Goal: Task Accomplishment & Management: Use online tool/utility

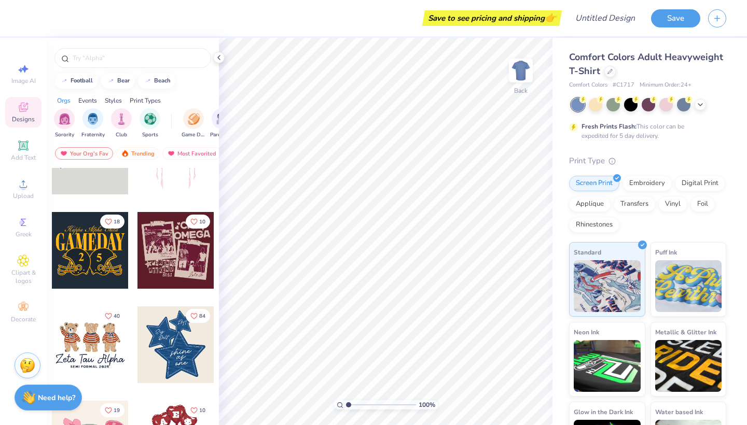
scroll to position [51, 0]
click at [15, 242] on div "Greek" at bounding box center [23, 227] width 36 height 31
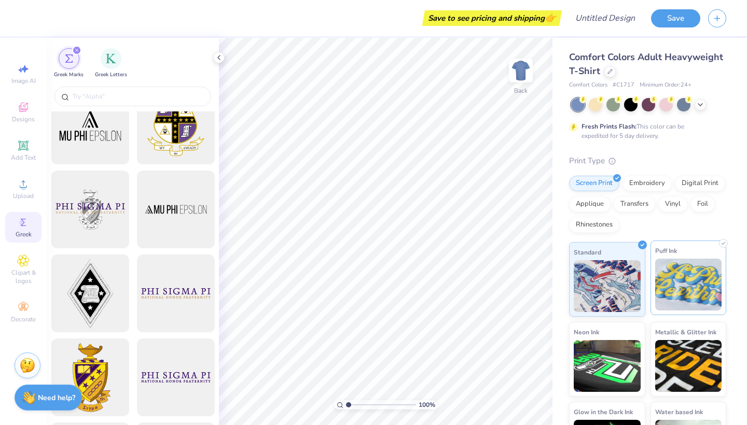
scroll to position [0, 0]
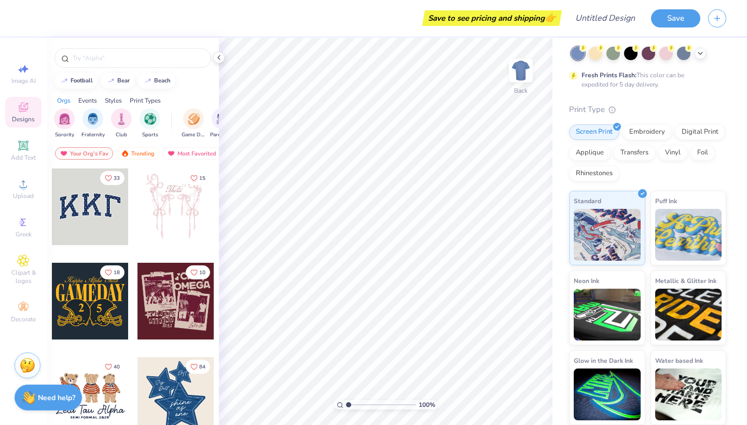
scroll to position [51, 0]
click at [92, 110] on div "filter for Fraternity" at bounding box center [92, 117] width 21 height 21
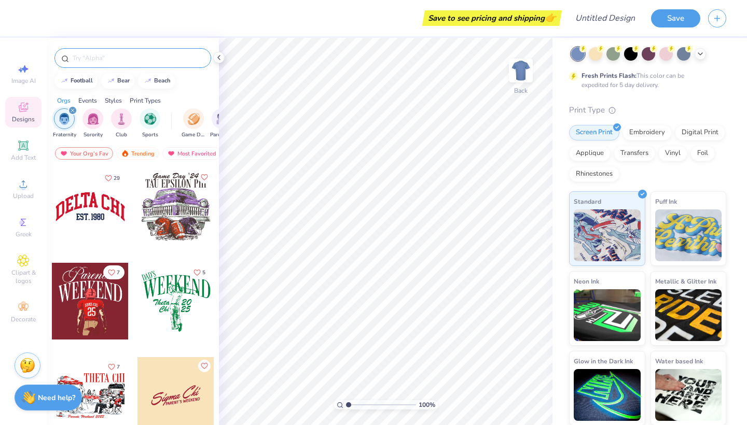
click at [131, 66] on div at bounding box center [132, 58] width 157 height 20
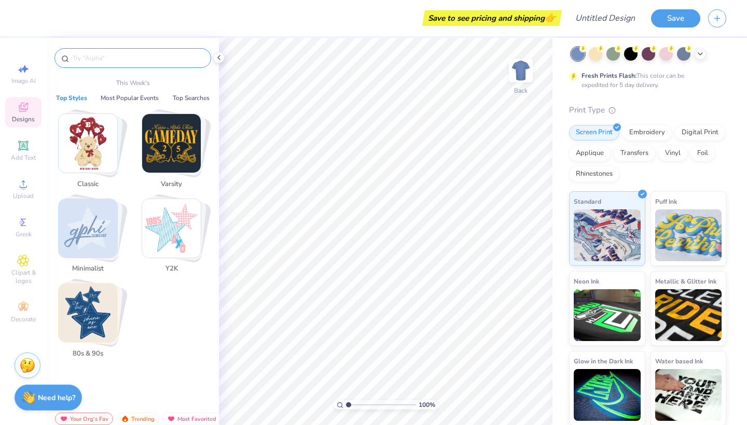
click at [132, 62] on input "text" at bounding box center [138, 58] width 133 height 10
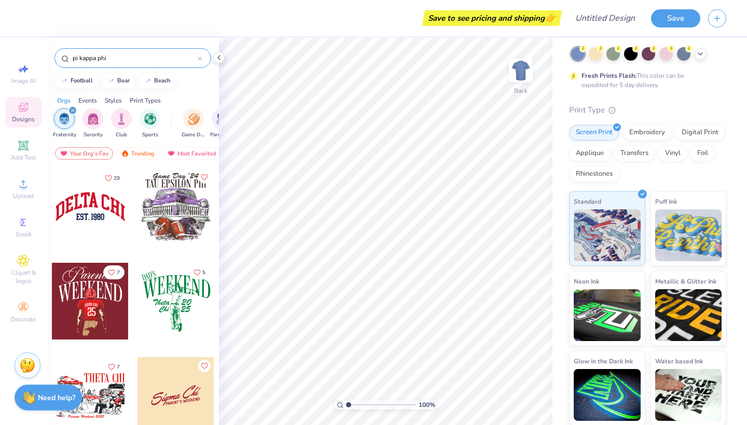
type input "pi kappa phi"
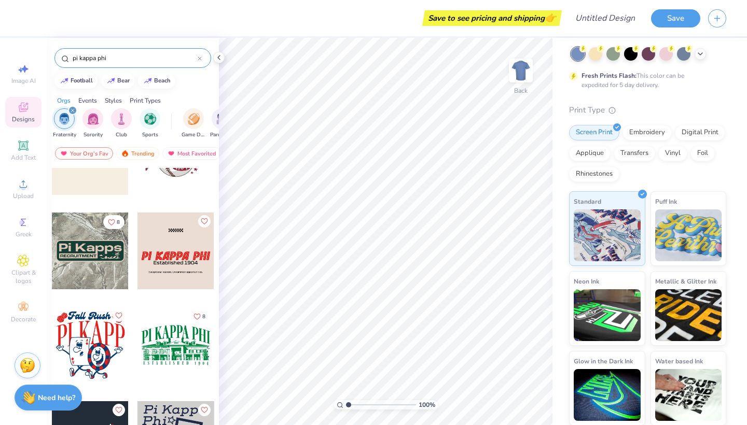
scroll to position [526, 0]
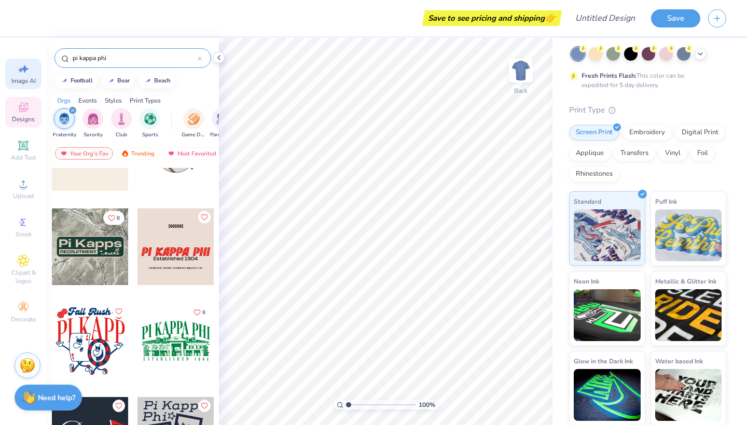
click at [29, 84] on span "Image AI" at bounding box center [23, 81] width 24 height 8
select select "4"
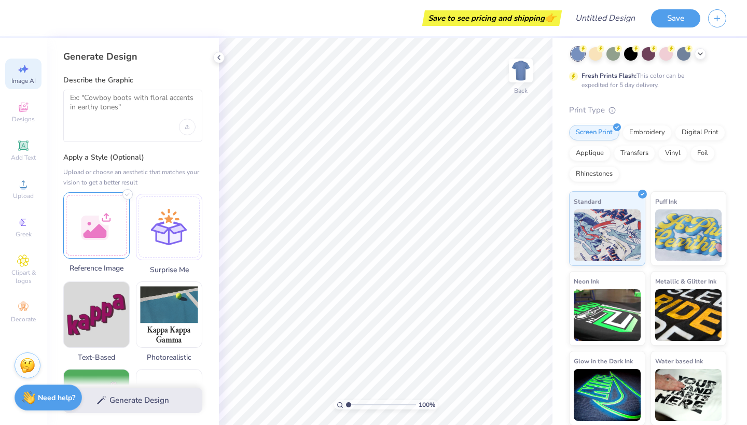
click at [113, 240] on div at bounding box center [96, 225] width 66 height 66
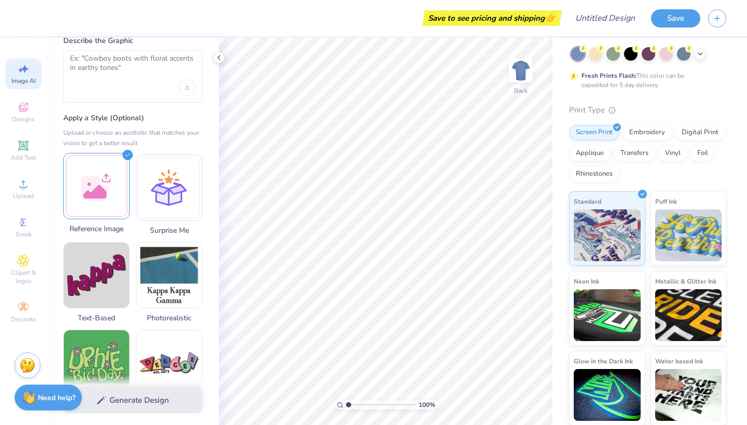
click at [123, 204] on div at bounding box center [96, 186] width 66 height 66
click at [120, 207] on div at bounding box center [96, 186] width 66 height 66
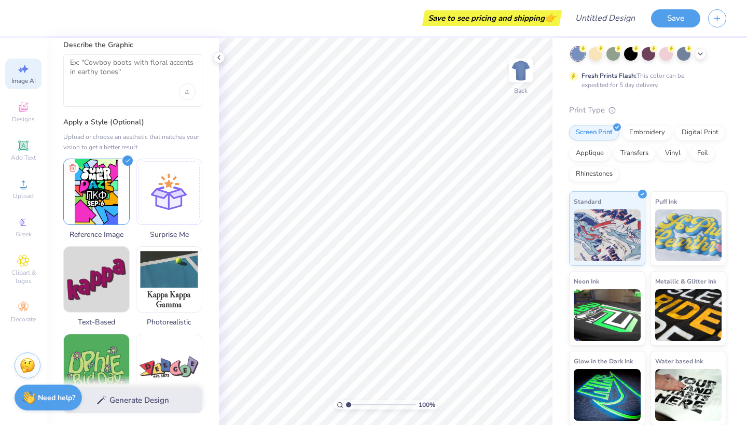
scroll to position [0, 0]
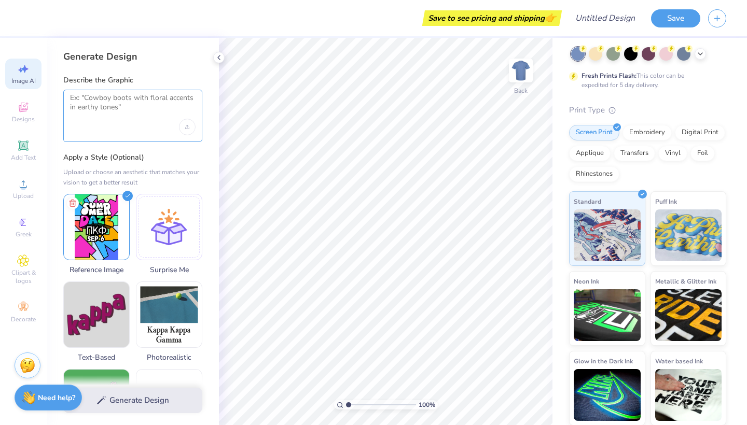
click at [149, 106] on textarea at bounding box center [132, 106] width 125 height 26
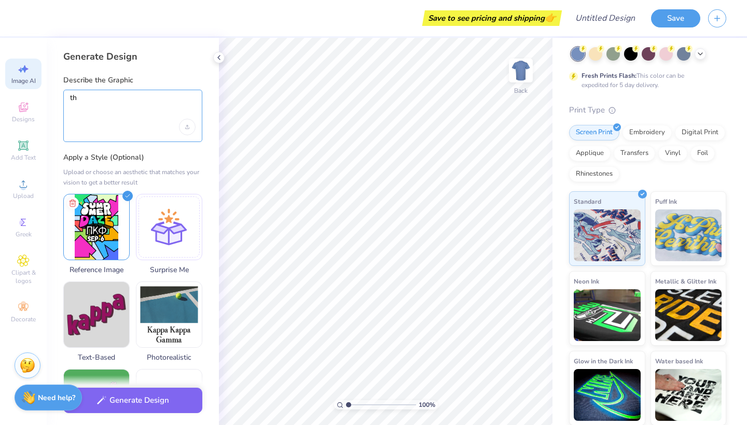
type textarea "t"
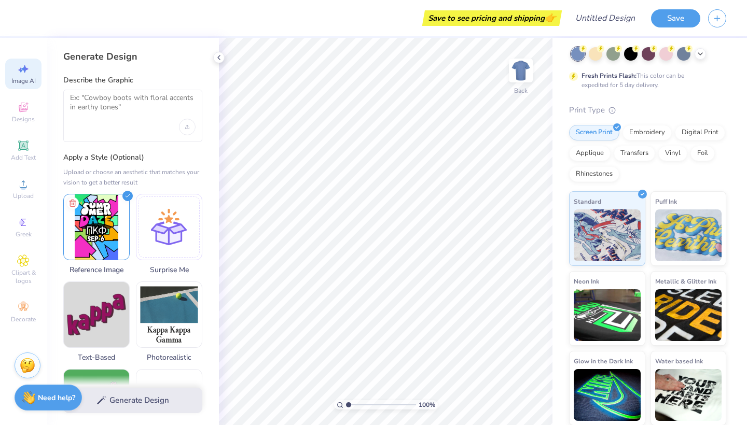
click at [137, 132] on div at bounding box center [132, 116] width 139 height 52
click at [144, 115] on textarea at bounding box center [132, 106] width 125 height 26
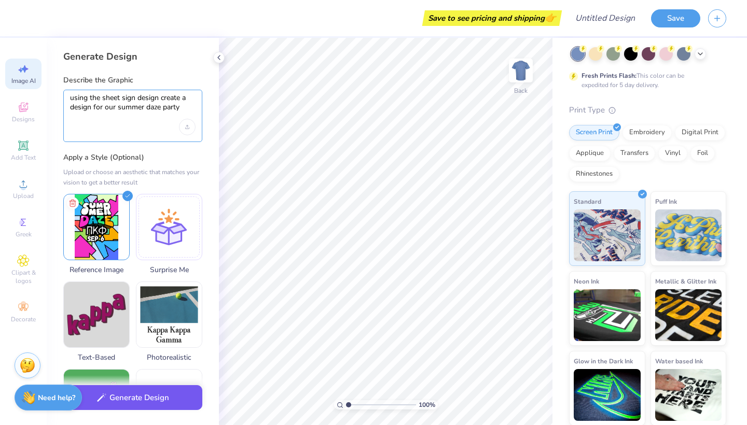
type textarea "using the sheet sign design create a design for our summer daze party"
click at [136, 399] on button "Generate Design" at bounding box center [132, 397] width 139 height 25
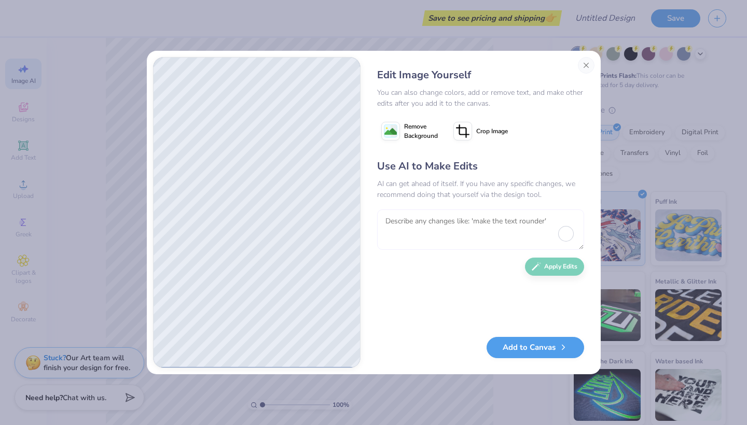
click at [440, 247] on textarea at bounding box center [480, 229] width 207 height 40
type textarea "copy the font from the reference photo and the bright vibrant colors"
click at [550, 265] on button "Apply Edits" at bounding box center [554, 264] width 59 height 18
click at [495, 227] on textarea at bounding box center [480, 229] width 207 height 40
type textarea "closer now add the geomertic shapes and refine the colors to match better"
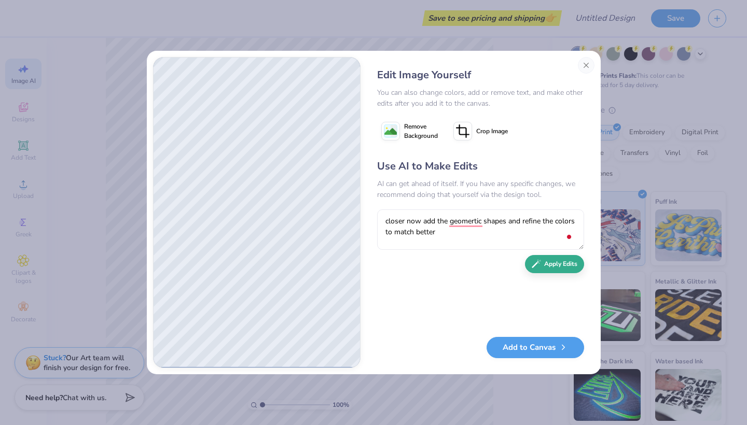
click at [528, 266] on button "Apply Edits" at bounding box center [554, 264] width 59 height 18
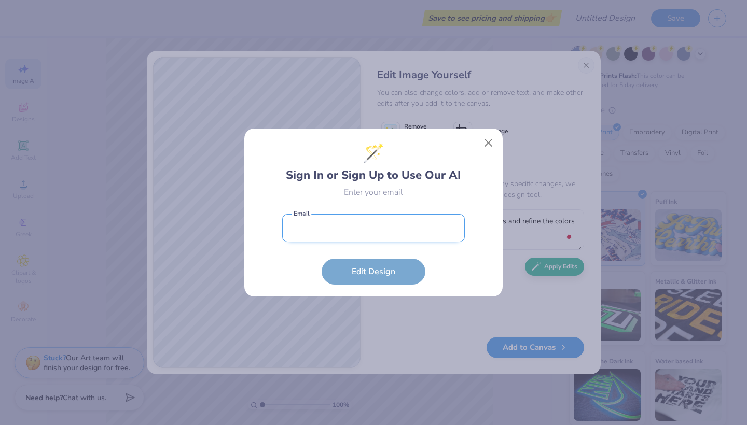
click at [440, 238] on input "email" at bounding box center [373, 228] width 183 height 29
type input "cadehaertel@icloud.com"
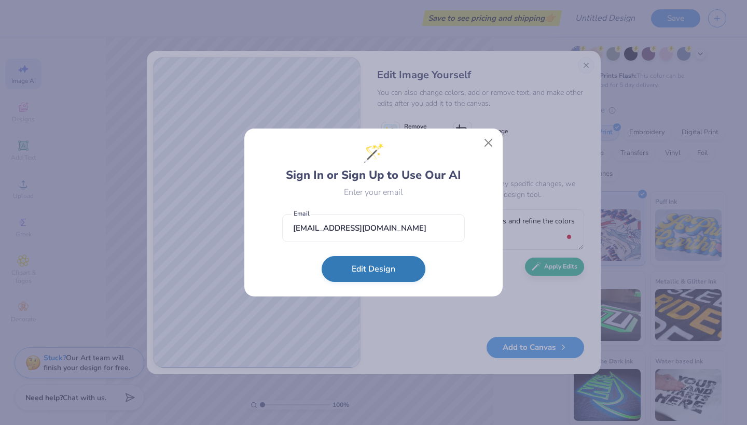
click at [395, 266] on button "Edit Design" at bounding box center [373, 269] width 104 height 26
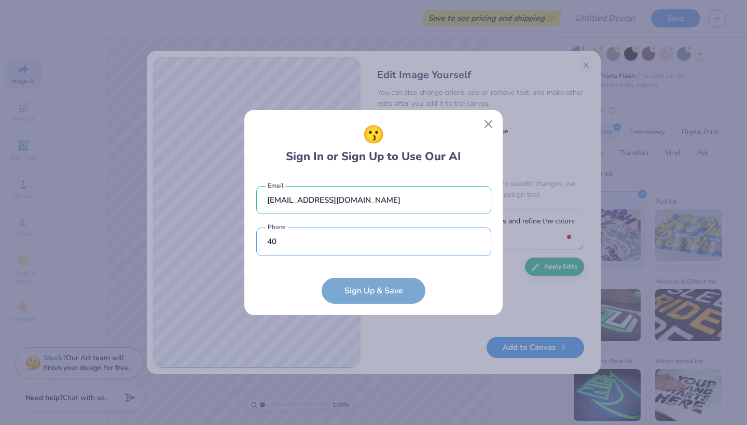
type input "(404) 358-5434"
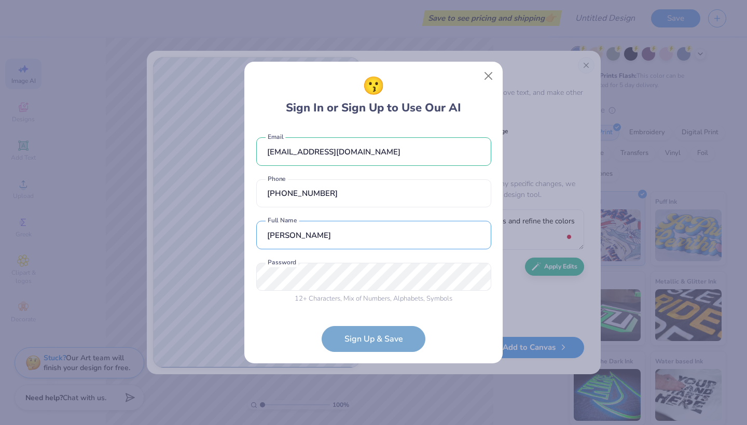
type input "Cade Haertel"
click at [375, 279] on div "12 + Characters , Mix of Numbers , Alphabets , Symbols Password is a required f…" at bounding box center [373, 283] width 235 height 41
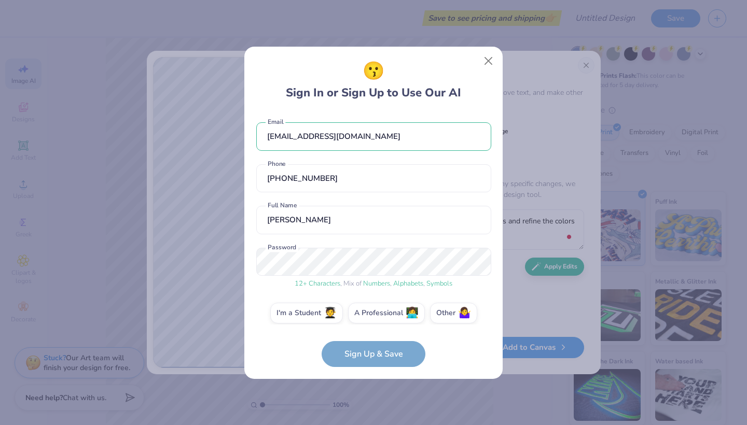
scroll to position [9, 0]
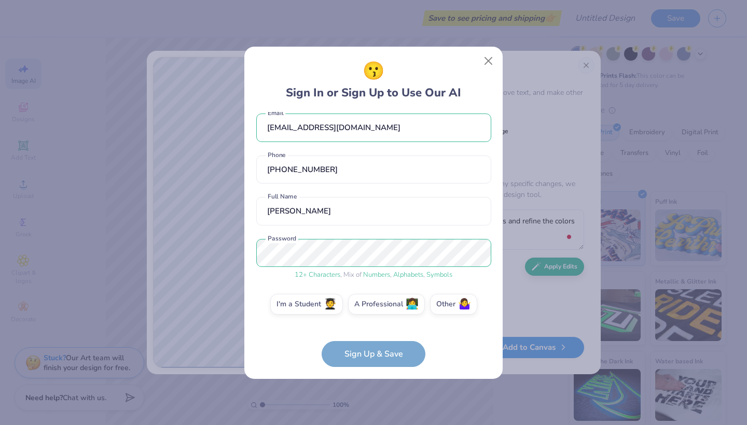
click at [374, 358] on form "cadehaertel@icloud.com Email (404) 358-5434 Phone Cade Haertel Full Name 12 + C…" at bounding box center [373, 239] width 235 height 255
click at [212, 263] on div "😗 Sign In or Sign Up to Use Our AI cadehaertel@icloud.com Email (404) 358-5434 …" at bounding box center [373, 212] width 747 height 425
click at [421, 339] on form "cadehaertel@icloud.com Email (404) 358-5434 Phone Cade Haertel Full Name 12 + C…" at bounding box center [373, 239] width 235 height 255
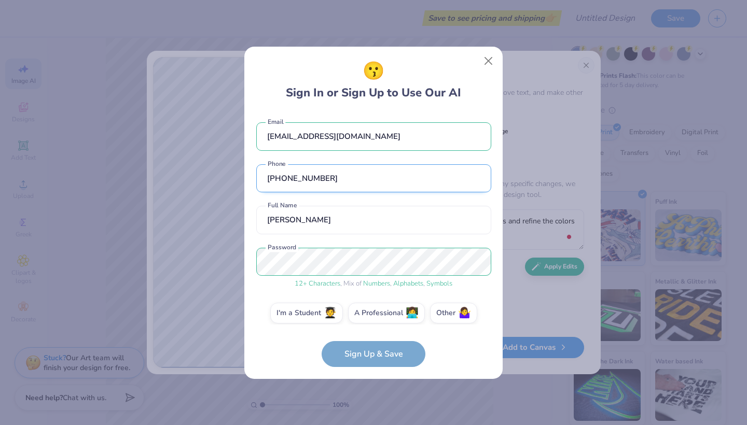
scroll to position [0, 0]
click at [381, 178] on input "(404) 358-5434" at bounding box center [373, 178] width 235 height 29
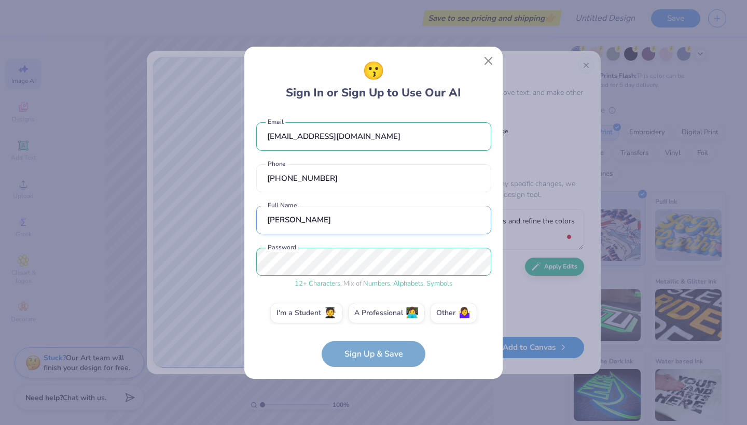
click at [370, 214] on input "Cade Haertel" at bounding box center [373, 220] width 235 height 29
click at [382, 343] on form "cadehaertel@icloud.com Email (404) 358-5434 Phone Cade Haertel Full Name 12 + C…" at bounding box center [373, 239] width 235 height 255
click at [308, 310] on label "I'm a Student 🧑‍🎓" at bounding box center [306, 311] width 73 height 21
click at [370, 312] on input "I'm a Student 🧑‍🎓" at bounding box center [373, 315] width 7 height 7
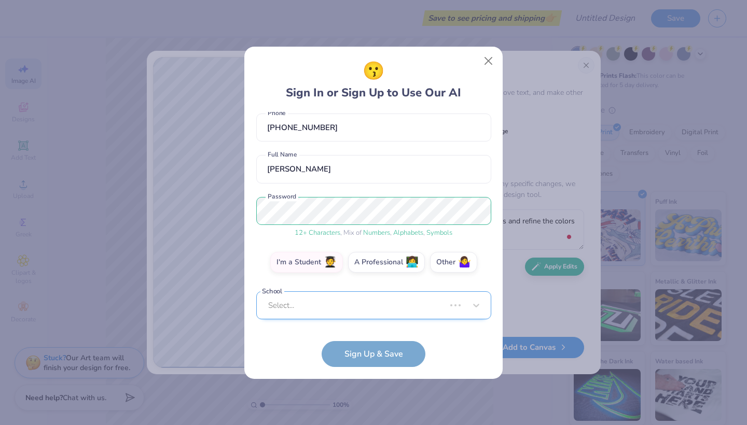
click at [373, 313] on div "Select..." at bounding box center [373, 305] width 235 height 29
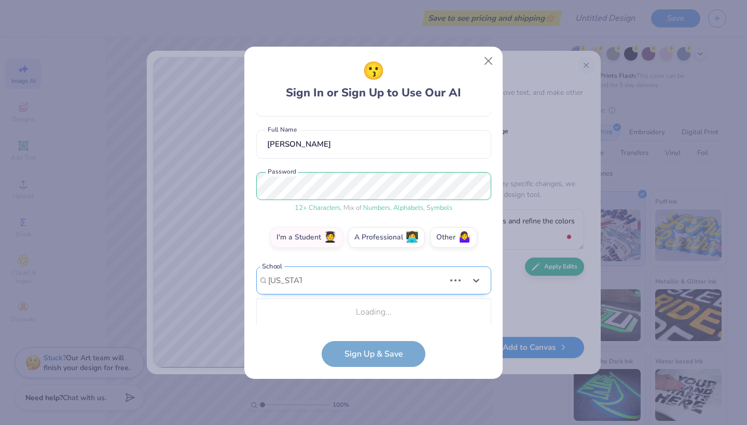
scroll to position [77, 0]
type input "georgia southern"
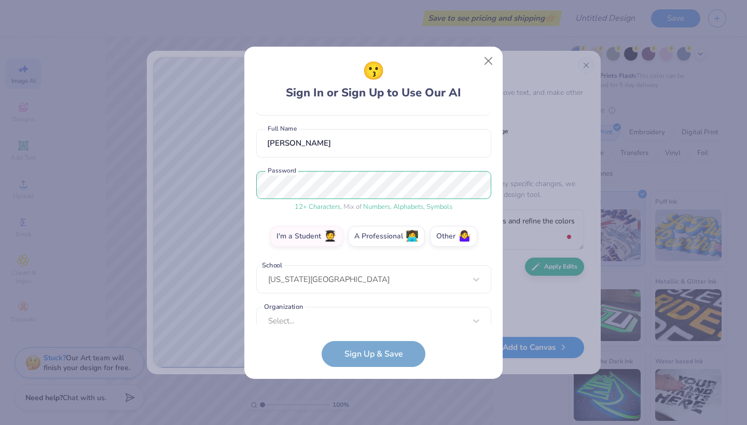
scroll to position [92, 0]
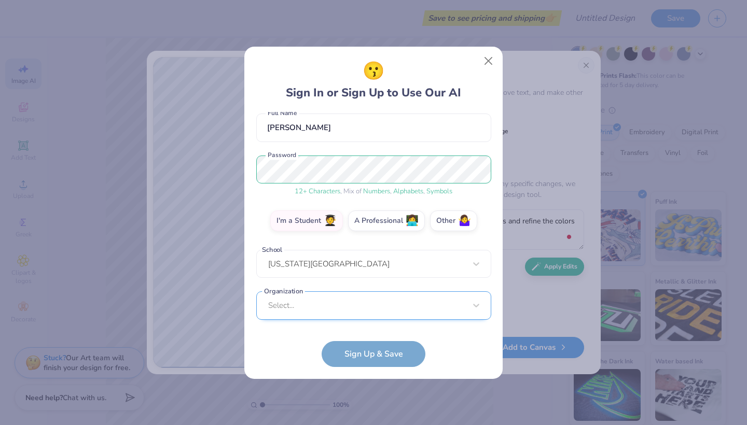
click at [398, 301] on div "Select..." at bounding box center [373, 305] width 235 height 29
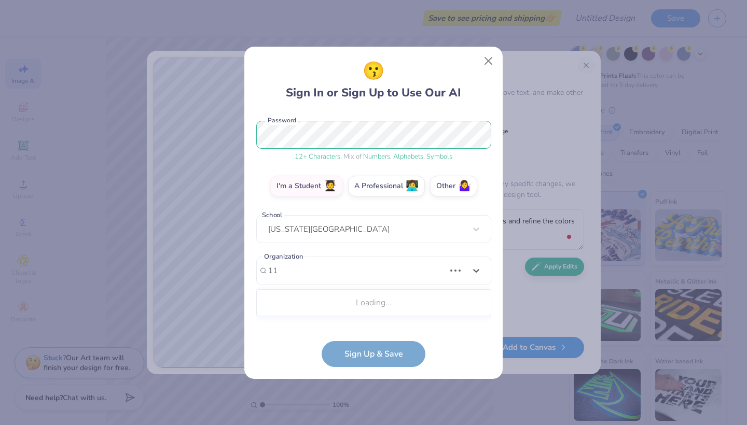
scroll to position [118, 0]
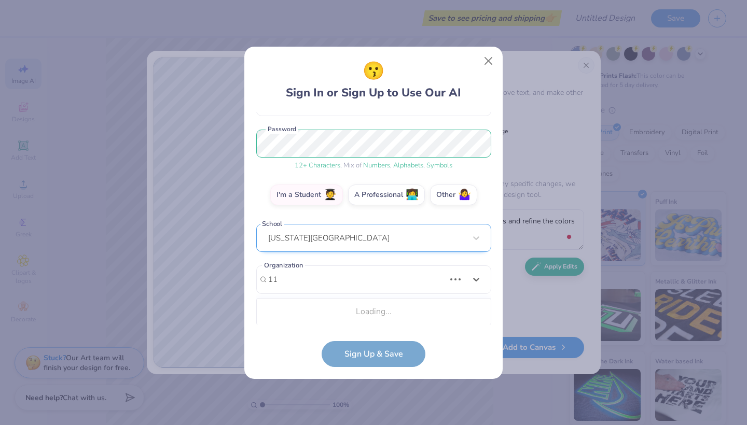
type input "1"
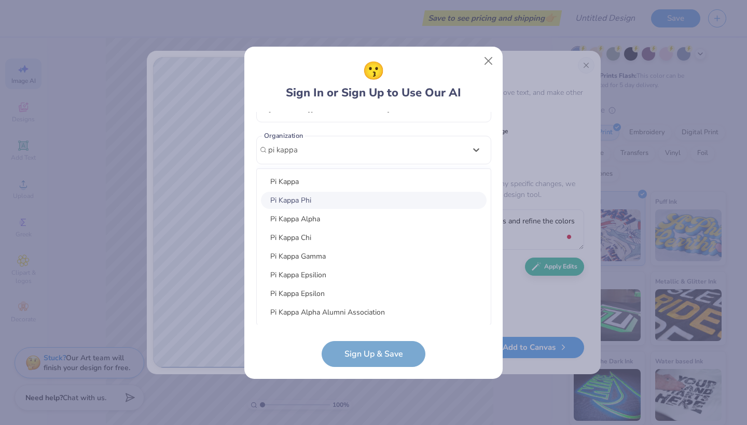
click at [310, 196] on div "Pi Kappa Phi" at bounding box center [374, 200] width 226 height 17
type input "pi kappa"
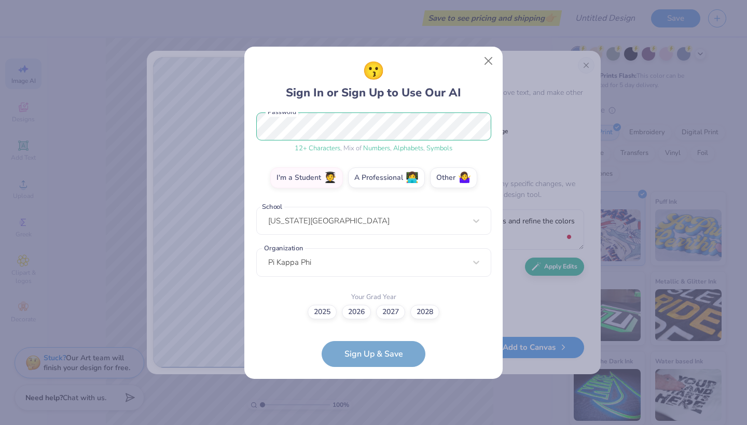
scroll to position [135, 0]
click at [415, 311] on label "2028" at bounding box center [424, 311] width 29 height 15
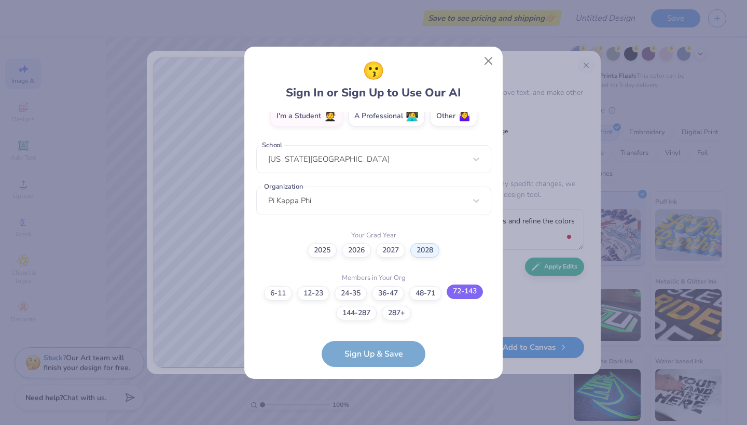
click at [455, 294] on label "72-143" at bounding box center [464, 292] width 36 height 15
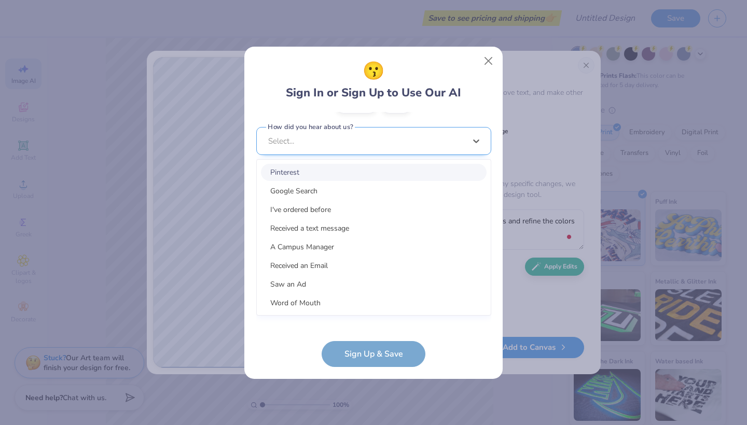
click at [377, 303] on div "option Pinterest focused, 1 of 15. 15 results available. Use Up and Down to cho…" at bounding box center [373, 221] width 235 height 189
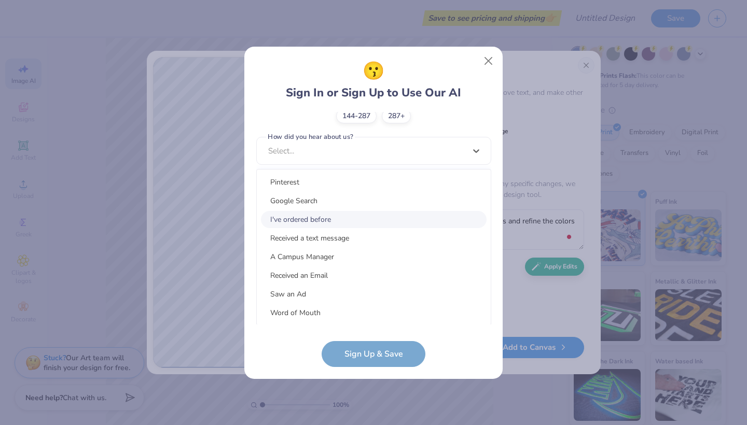
click at [336, 225] on div "I've ordered before" at bounding box center [374, 219] width 226 height 17
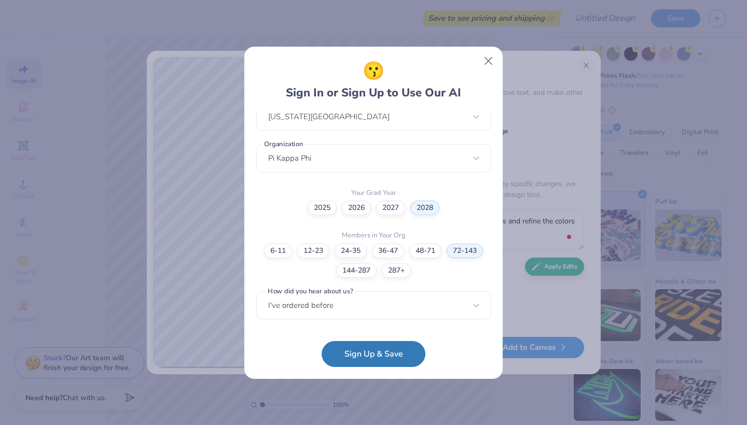
scroll to position [239, 0]
click at [385, 355] on button "Sign Up & Save" at bounding box center [373, 352] width 104 height 26
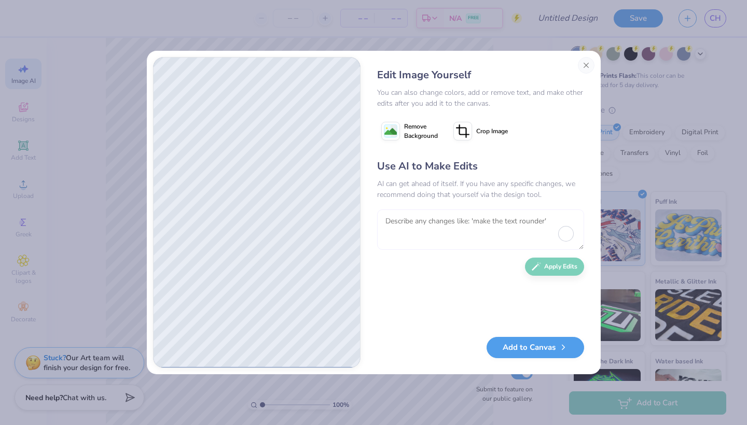
click at [437, 227] on textarea at bounding box center [480, 229] width 207 height 40
click at [438, 229] on textarea at bounding box center [480, 229] width 207 height 40
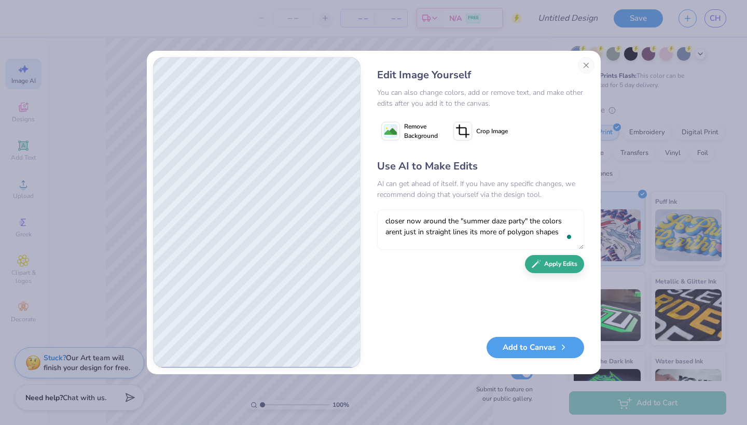
type textarea "closer now around the "summer daze party" the colors arent just in straight lin…"
click at [540, 262] on icon "button" at bounding box center [535, 266] width 9 height 9
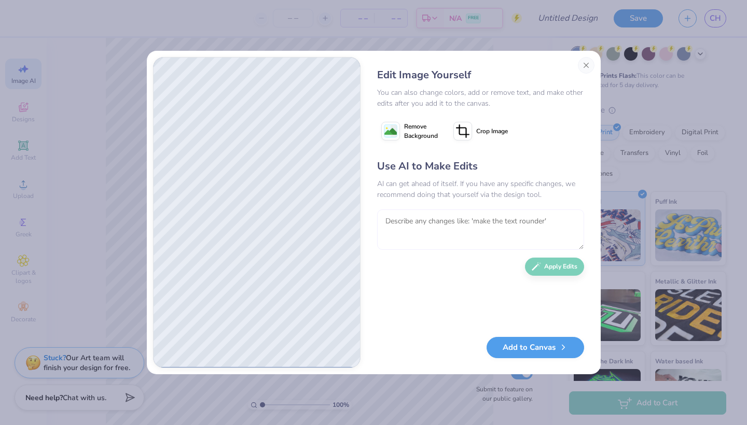
click at [447, 234] on textarea at bounding box center [480, 229] width 207 height 40
type textarea "n"
type textarea "e"
click at [581, 64] on button "Close" at bounding box center [586, 65] width 17 height 17
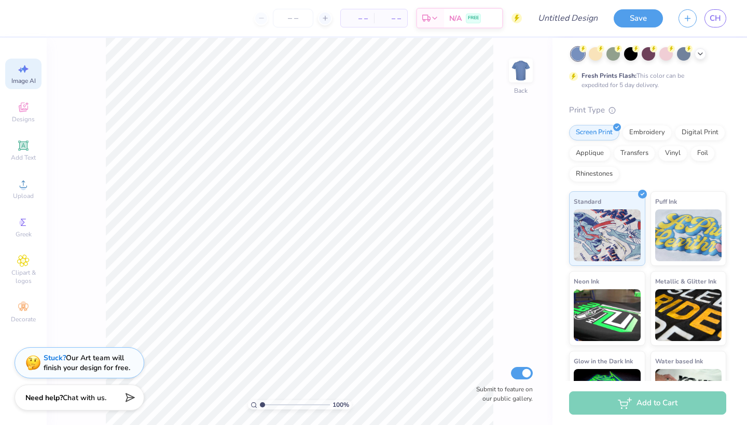
click at [24, 78] on span "Image AI" at bounding box center [23, 81] width 24 height 8
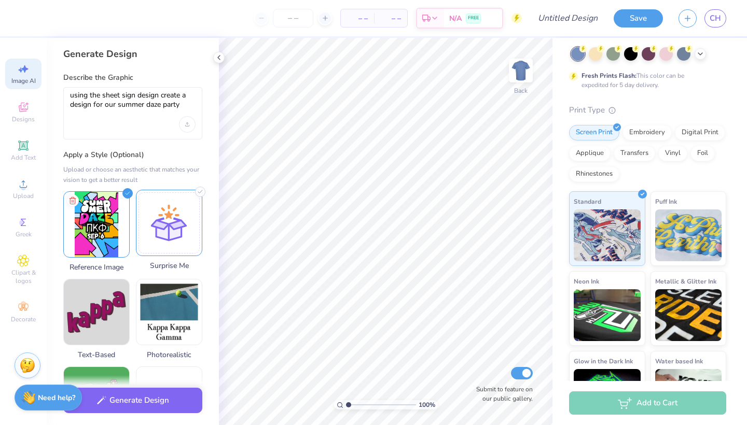
scroll to position [0, 0]
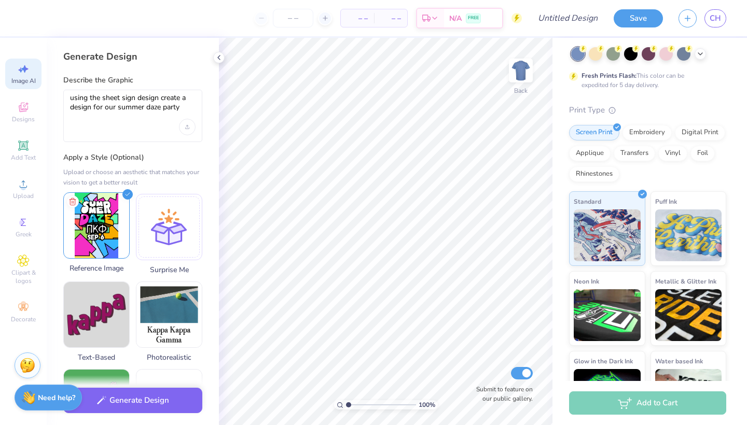
click at [118, 216] on img at bounding box center [96, 225] width 65 height 65
click at [121, 238] on img at bounding box center [96, 225] width 65 height 65
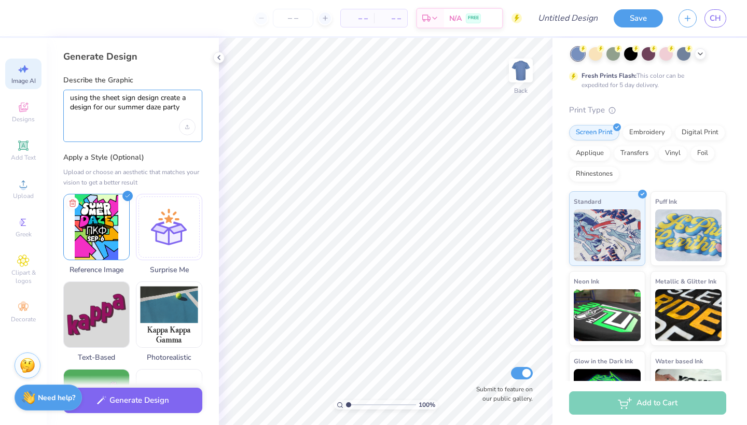
click at [148, 118] on textarea "using the sheet sign design create a design for our summer daze party" at bounding box center [132, 106] width 125 height 26
drag, startPoint x: 71, startPoint y: 94, endPoint x: 209, endPoint y: 116, distance: 140.6
click at [210, 116] on div "Generate Design Describe the Graphic using the sheet sign design create a desig…" at bounding box center [133, 231] width 172 height 387
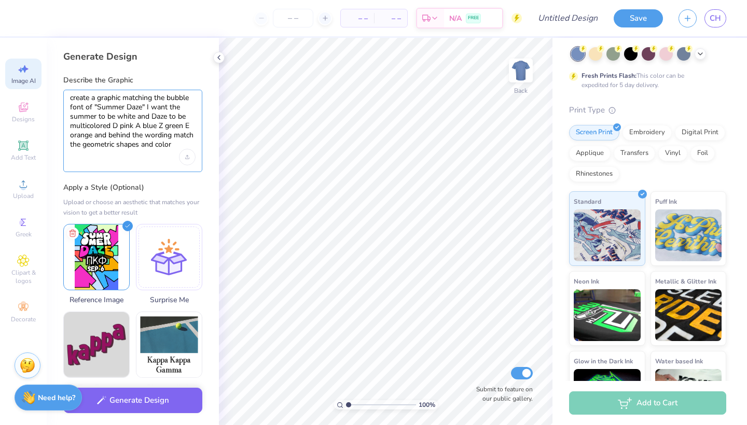
type textarea "create a graphic matching the bubble font of "Summer Daze" I want the summer to…"
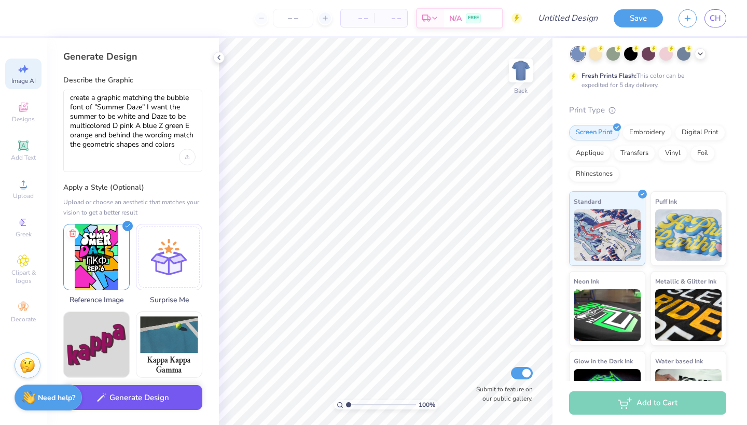
click at [159, 401] on button "Generate Design" at bounding box center [132, 397] width 139 height 25
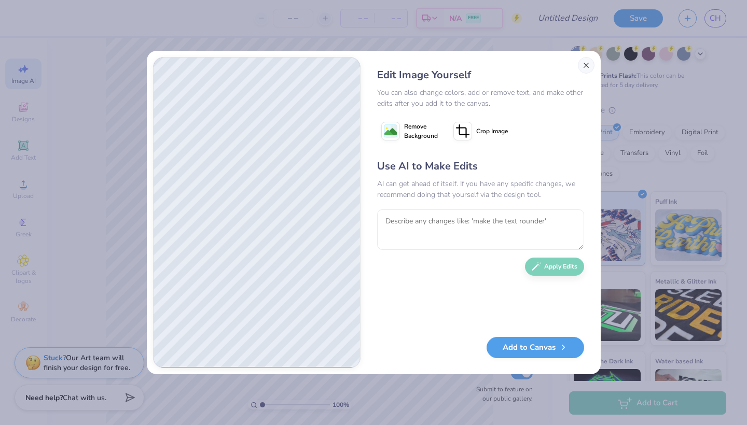
click at [583, 67] on button "Close" at bounding box center [586, 65] width 17 height 17
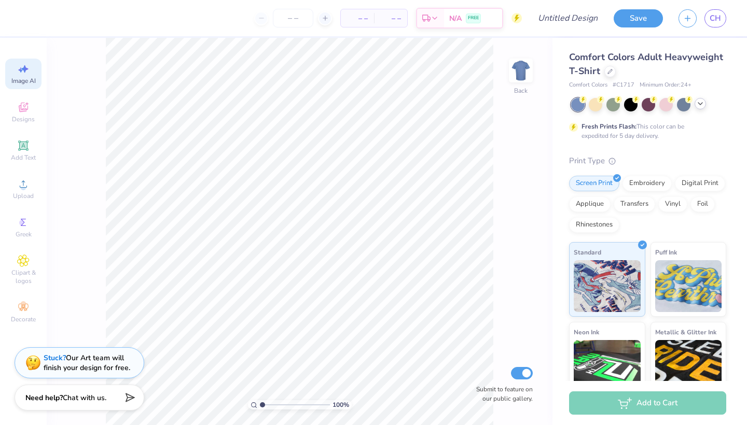
click at [700, 107] on div at bounding box center [699, 103] width 11 height 11
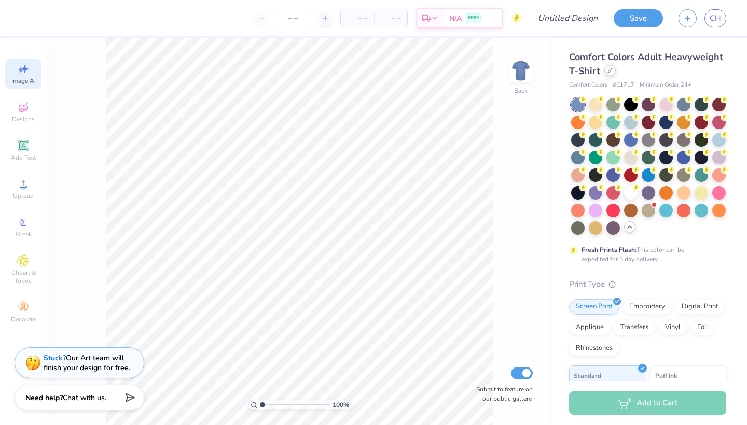
click at [609, 72] on icon at bounding box center [609, 70] width 5 height 5
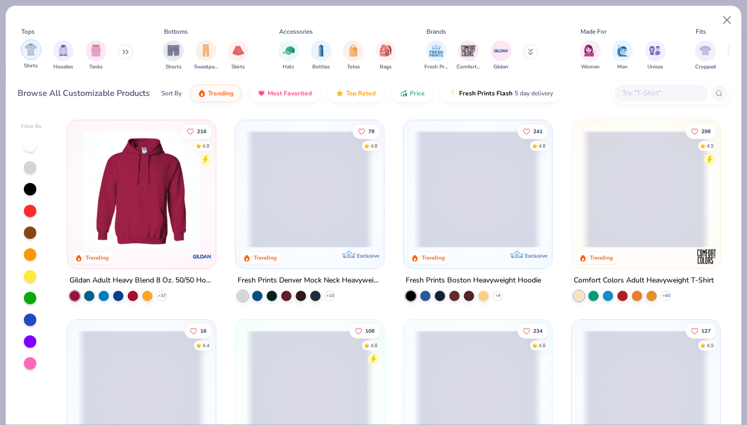
click at [36, 52] on img "filter for Shirts" at bounding box center [31, 50] width 12 height 12
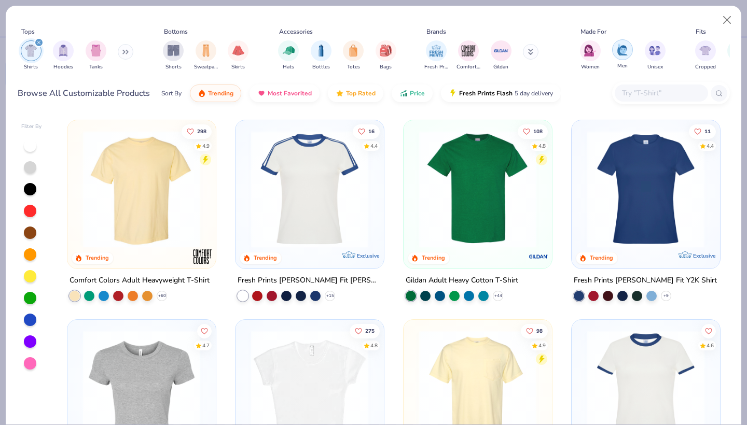
click at [621, 56] on div "filter for Men" at bounding box center [622, 49] width 21 height 21
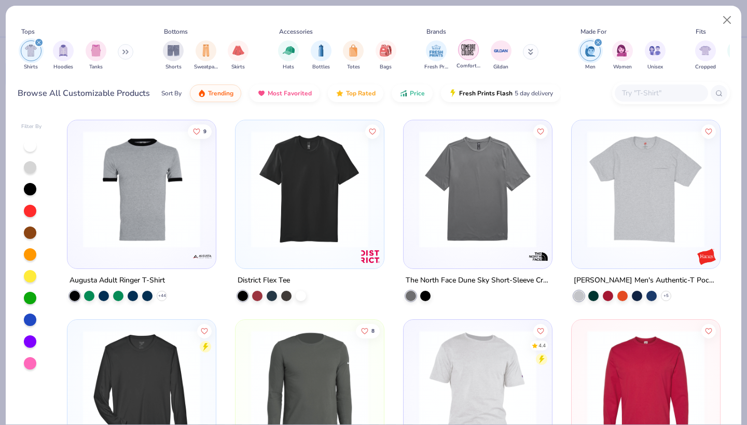
click at [466, 50] on img "filter for Comfort Colors" at bounding box center [468, 50] width 16 height 16
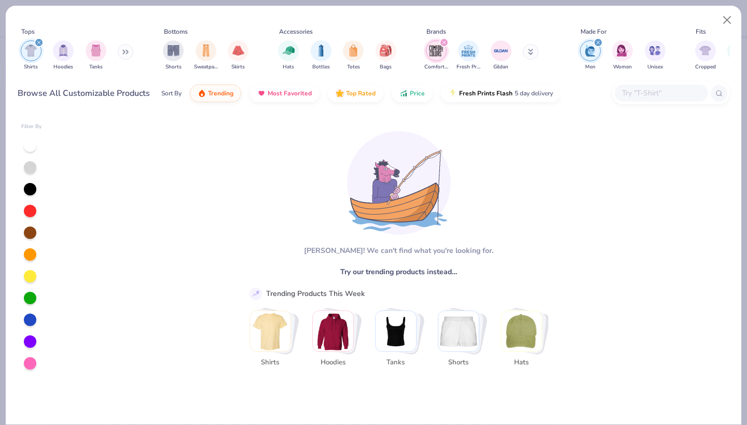
click at [283, 346] on img "Stack Card Button Shirts" at bounding box center [270, 331] width 40 height 40
click at [443, 41] on icon "filter for Comfort Colors" at bounding box center [444, 42] width 4 height 4
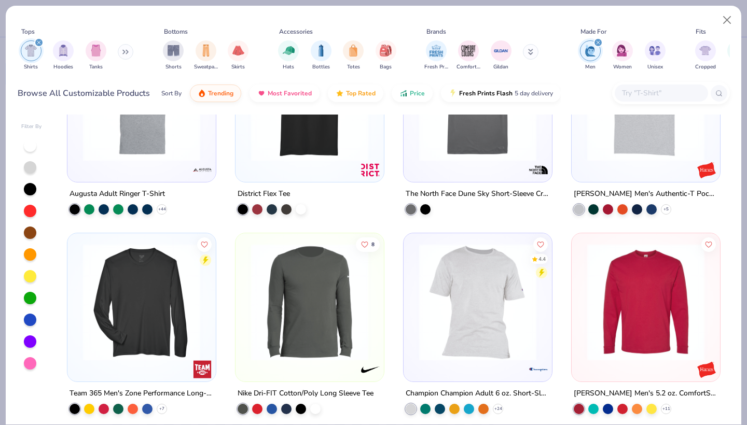
scroll to position [30, 0]
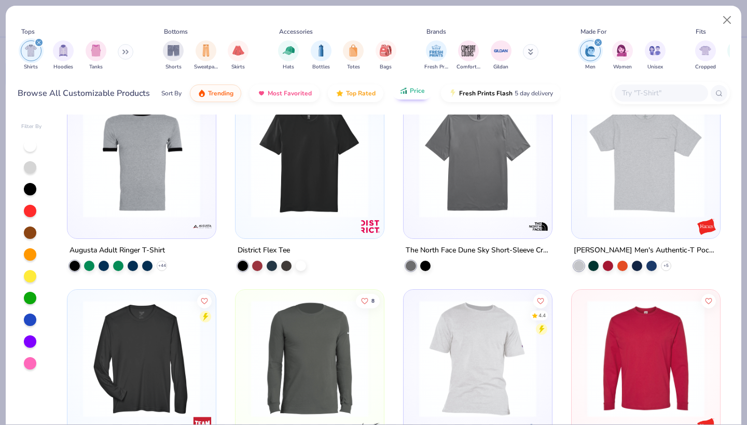
click at [400, 92] on icon "button" at bounding box center [403, 90] width 8 height 9
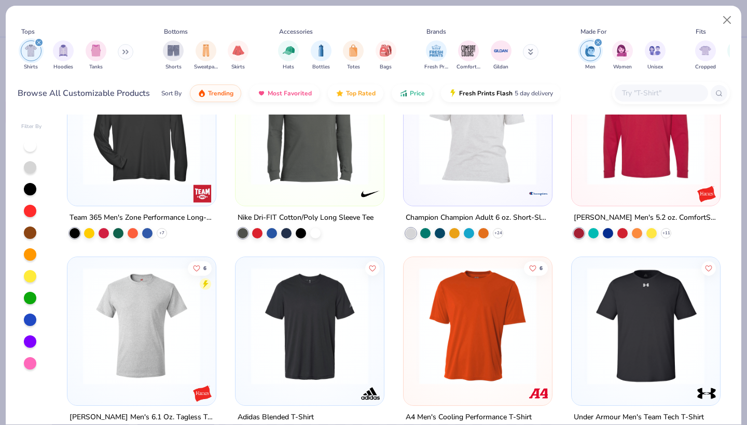
scroll to position [264, 0]
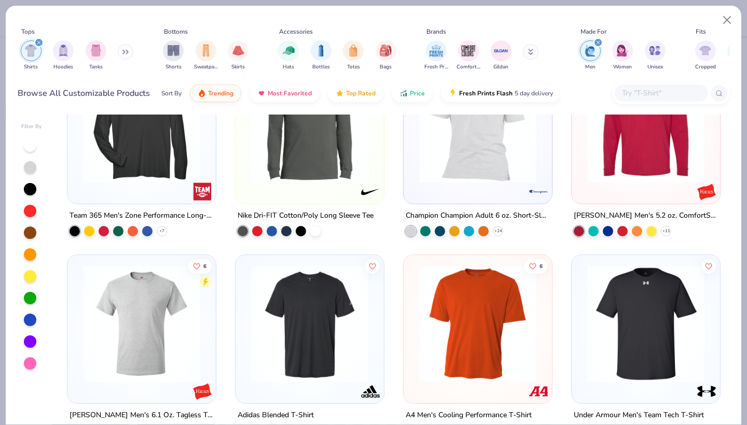
click at [597, 41] on icon "filter for Men" at bounding box center [598, 42] width 4 height 4
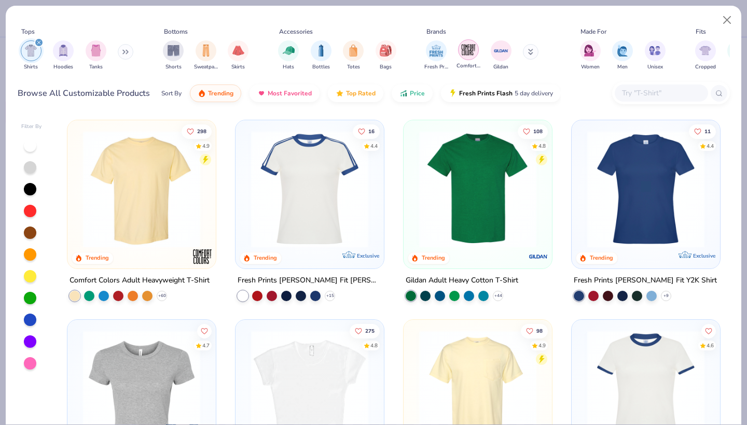
click at [471, 59] on div "filter for Comfort Colors" at bounding box center [468, 49] width 21 height 21
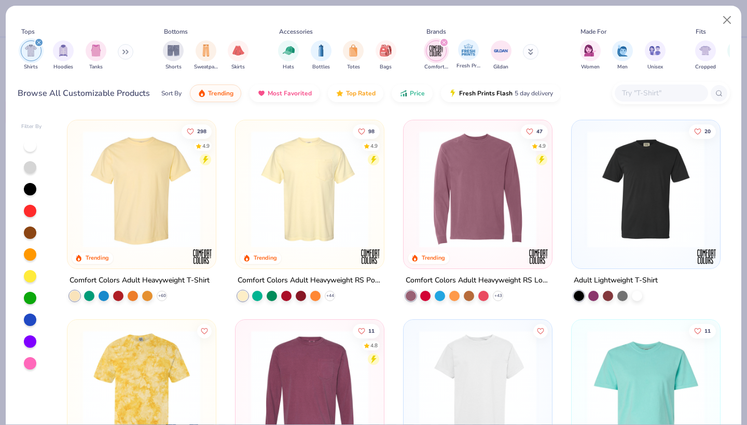
click at [443, 41] on icon "filter for Comfort Colors" at bounding box center [444, 42] width 4 height 4
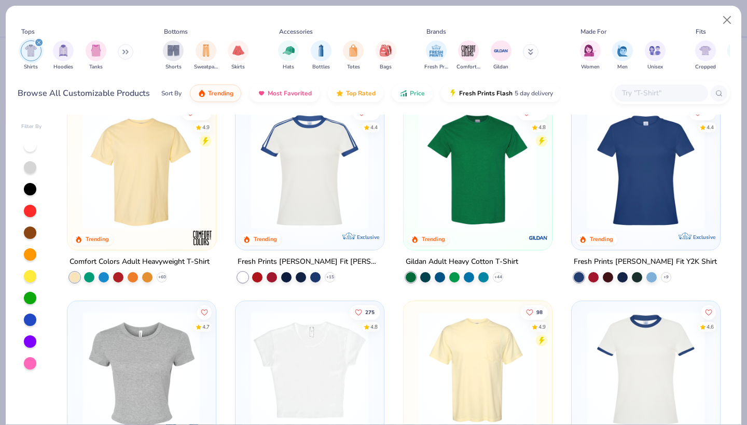
scroll to position [23, 0]
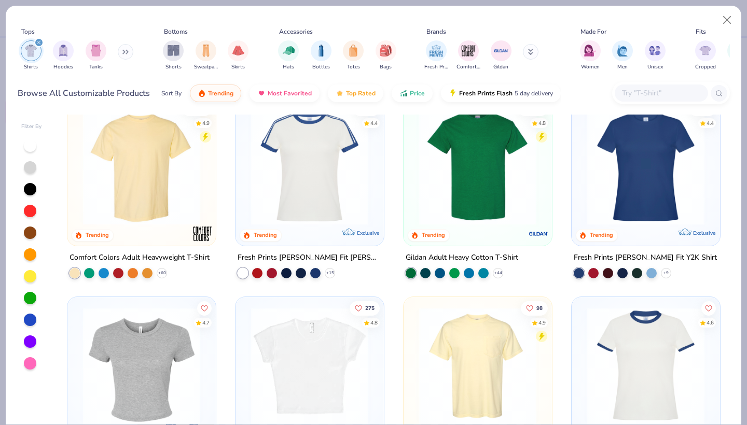
click at [43, 44] on div "filter for Shirts" at bounding box center [38, 42] width 9 height 9
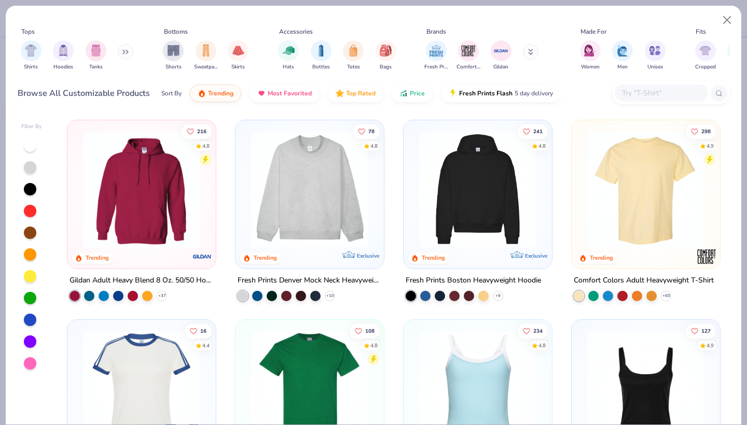
click at [128, 59] on button at bounding box center [126, 52] width 16 height 16
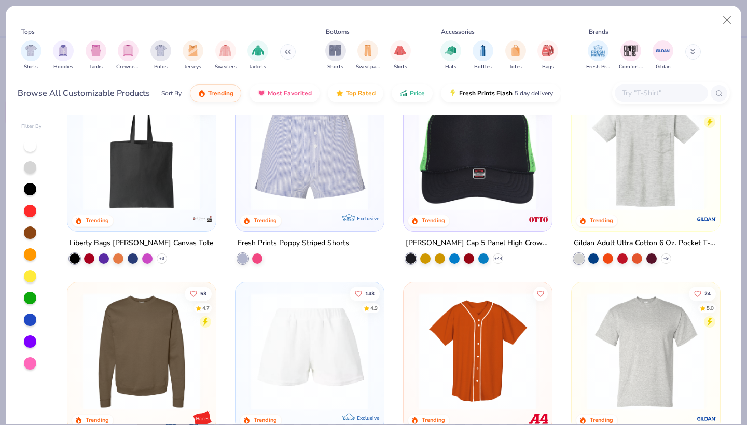
scroll to position [2435, 0]
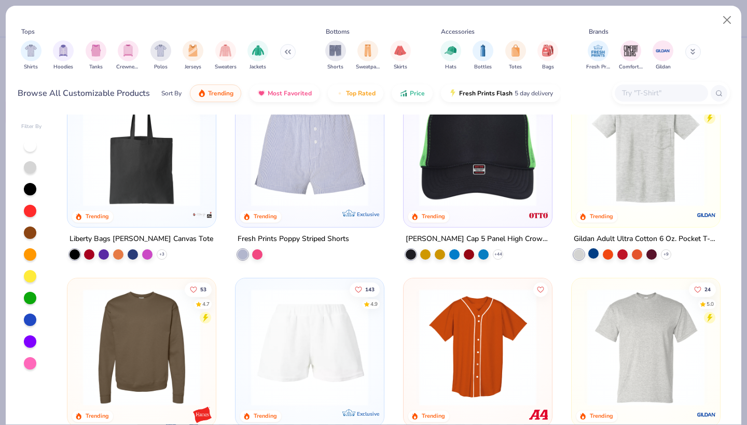
click at [593, 253] on div at bounding box center [593, 253] width 10 height 10
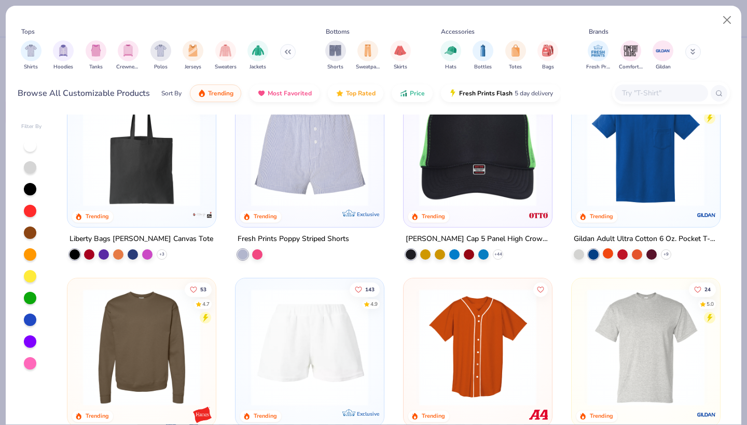
click at [612, 254] on div at bounding box center [607, 253] width 10 height 10
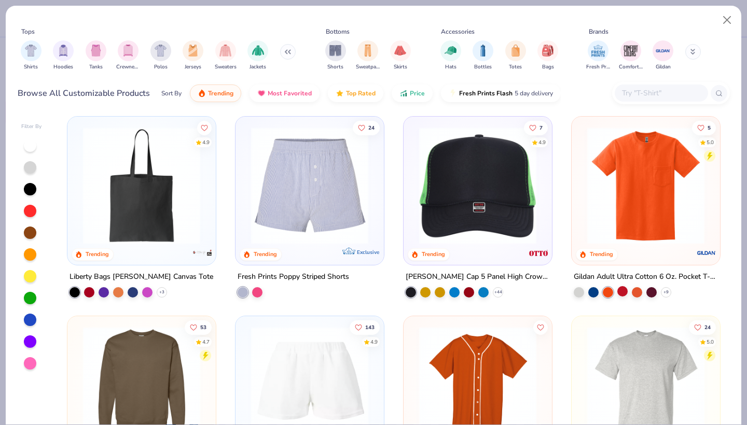
scroll to position [2398, 0]
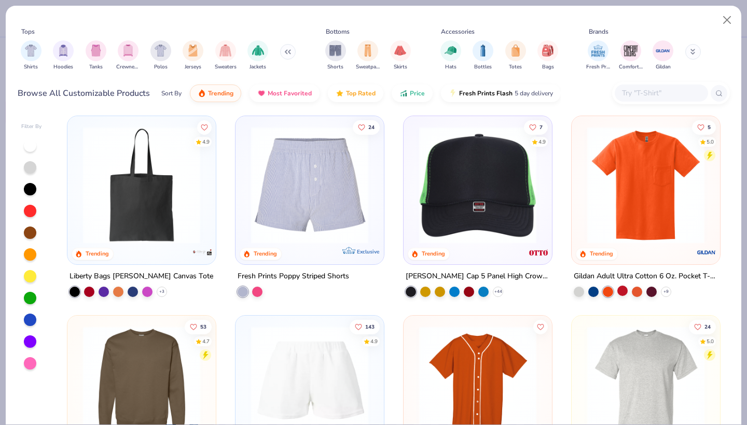
click at [623, 286] on div at bounding box center [622, 291] width 10 height 10
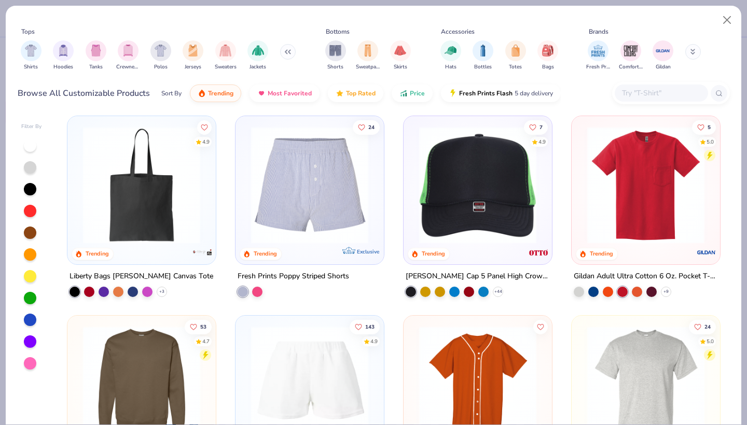
click at [654, 228] on img at bounding box center [646, 185] width 128 height 117
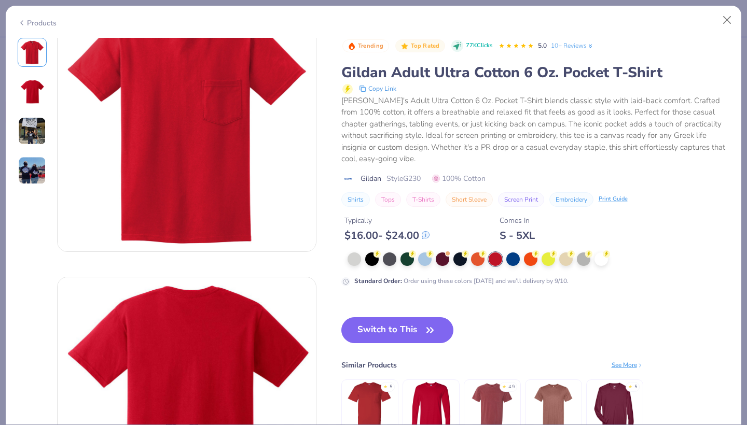
scroll to position [11, 0]
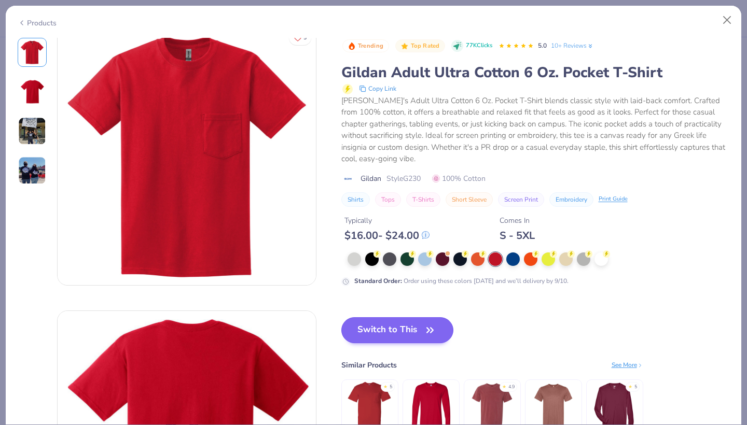
click at [411, 335] on button "Switch to This" at bounding box center [397, 330] width 113 height 26
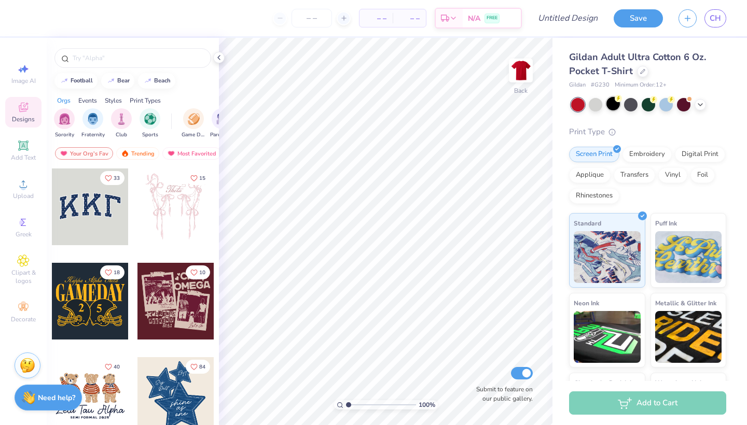
click at [615, 107] on div at bounding box center [612, 103] width 13 height 13
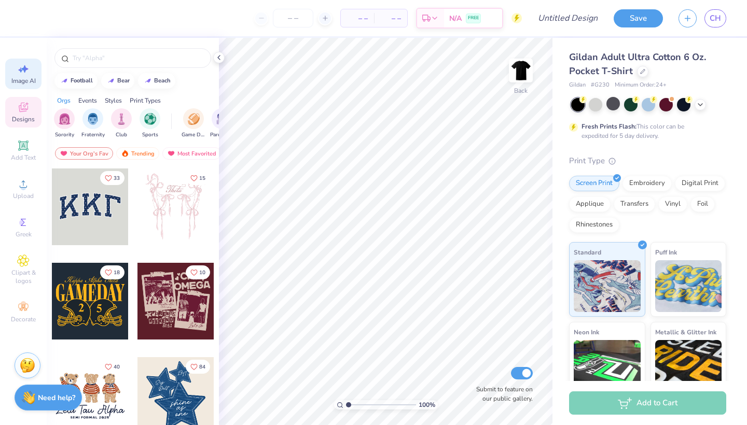
click at [17, 68] on div "Image AI" at bounding box center [23, 74] width 36 height 31
select select "4"
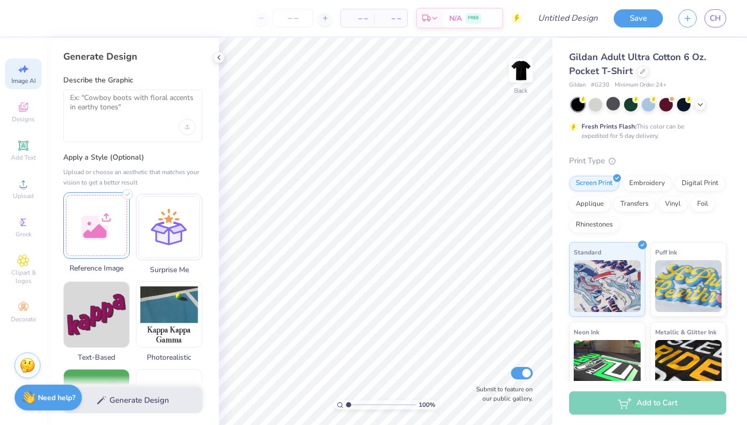
click at [111, 238] on div at bounding box center [96, 225] width 66 height 66
click at [148, 130] on div at bounding box center [132, 116] width 139 height 52
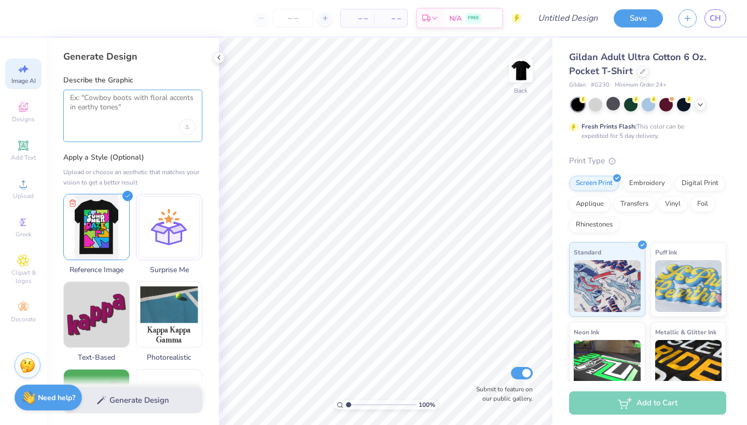
click at [148, 111] on textarea at bounding box center [132, 106] width 125 height 26
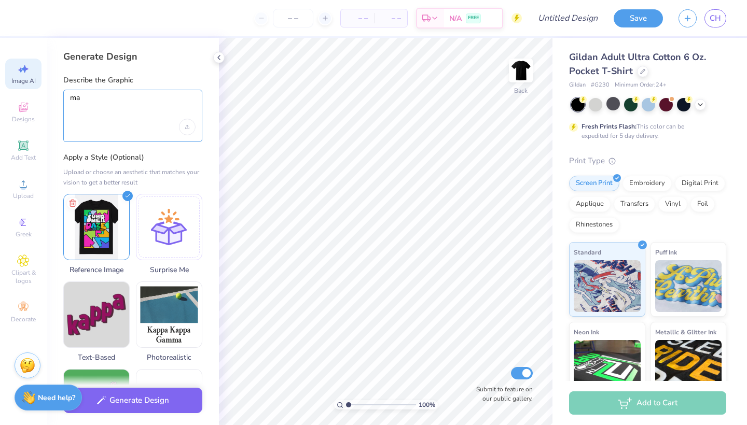
type textarea "m"
type textarea "a"
type textarea "turn this into a t shirt back"
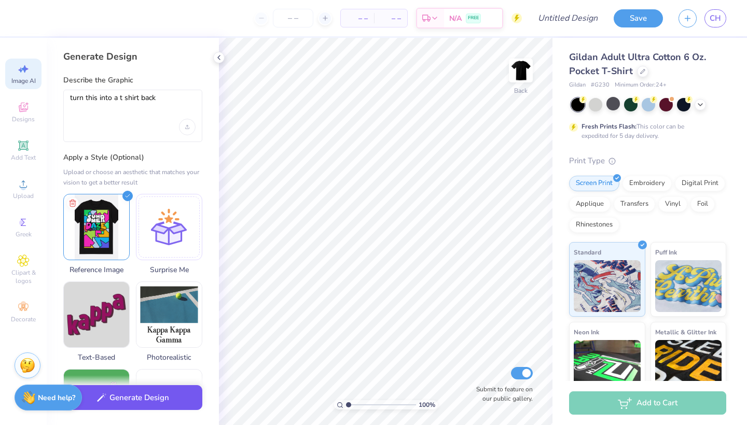
click at [151, 392] on button "Generate Design" at bounding box center [132, 397] width 139 height 25
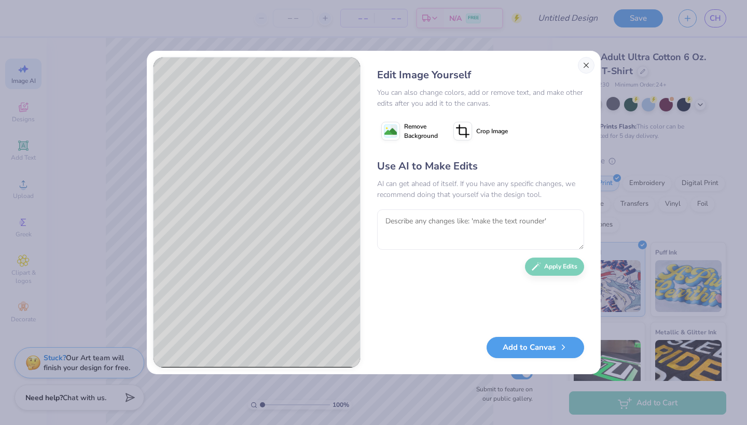
click at [581, 64] on button "Close" at bounding box center [586, 65] width 17 height 17
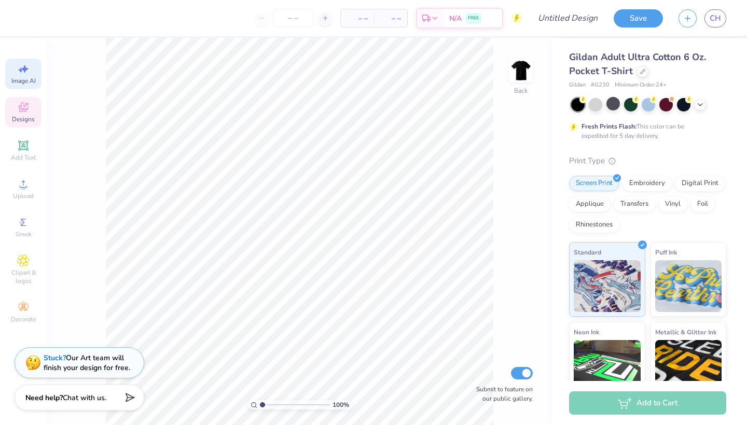
click at [35, 113] on div "Designs" at bounding box center [23, 112] width 36 height 31
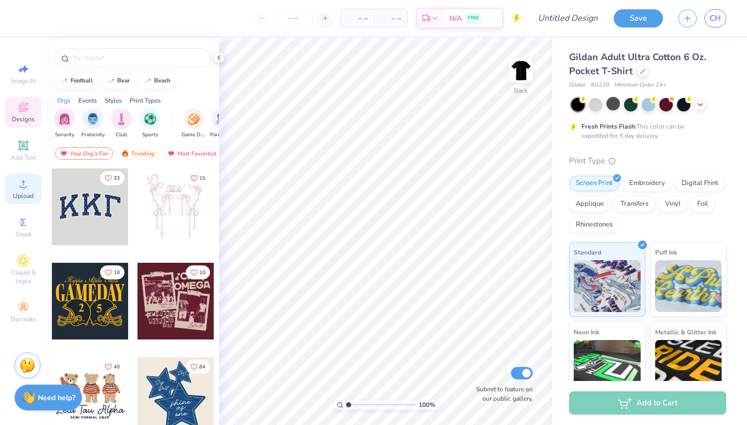
click at [24, 188] on icon at bounding box center [23, 183] width 7 height 7
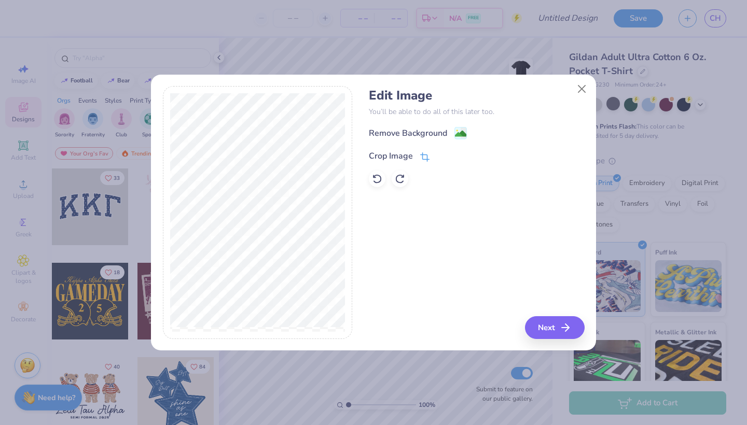
click at [420, 161] on span at bounding box center [424, 156] width 9 height 12
click at [442, 151] on button at bounding box center [442, 155] width 11 height 11
click at [421, 155] on icon at bounding box center [424, 156] width 9 height 9
click at [443, 155] on icon at bounding box center [442, 155] width 6 height 6
click at [423, 153] on icon at bounding box center [426, 155] width 7 height 7
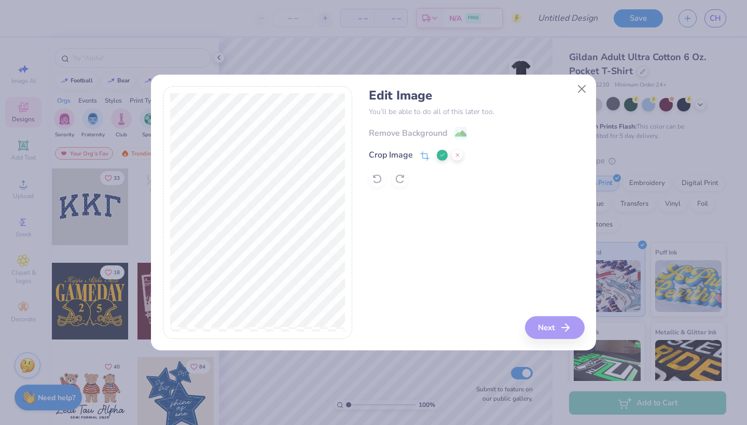
click at [439, 152] on icon at bounding box center [442, 155] width 6 height 6
click at [558, 326] on button "Next" at bounding box center [556, 327] width 60 height 23
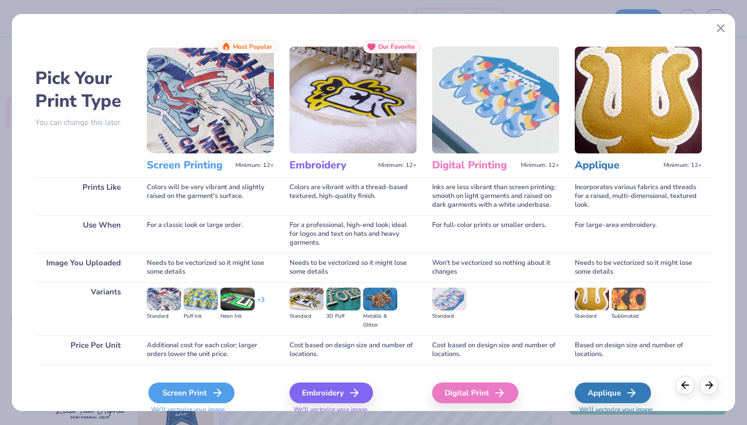
click at [193, 392] on div "Screen Print" at bounding box center [191, 393] width 86 height 21
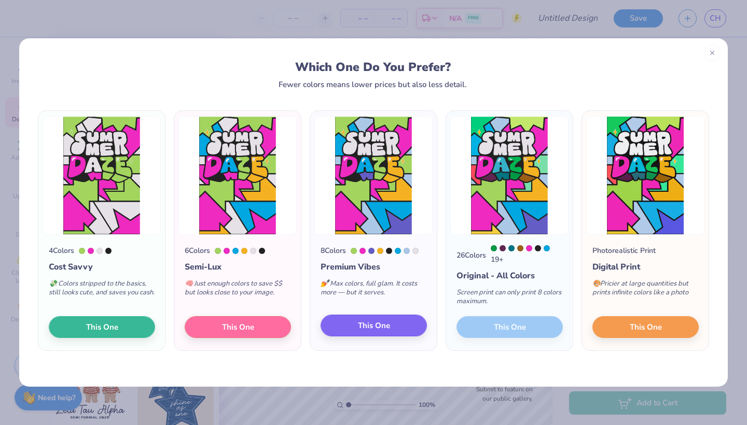
click at [395, 325] on button "This One" at bounding box center [373, 326] width 106 height 22
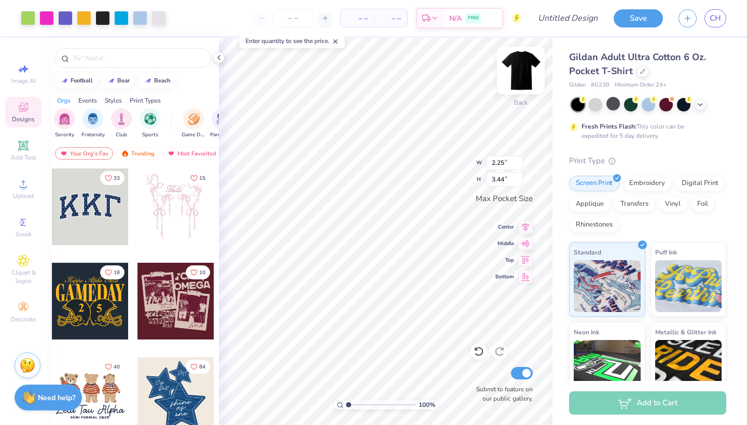
click at [521, 62] on img at bounding box center [520, 70] width 41 height 41
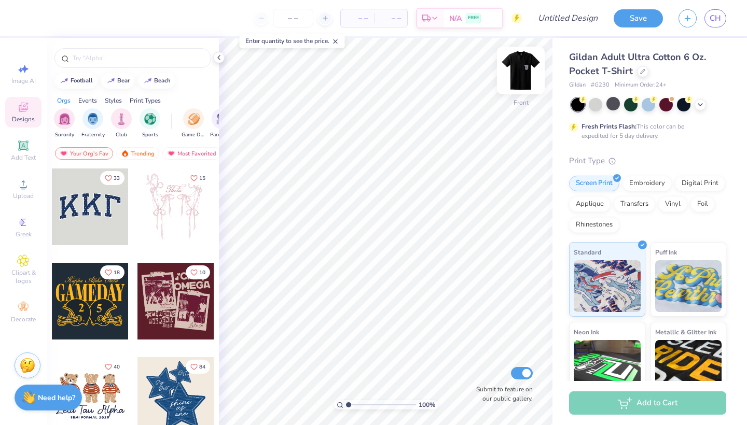
click at [529, 60] on img at bounding box center [520, 70] width 41 height 41
click at [523, 72] on img at bounding box center [520, 70] width 41 height 41
click at [24, 187] on icon at bounding box center [23, 184] width 12 height 12
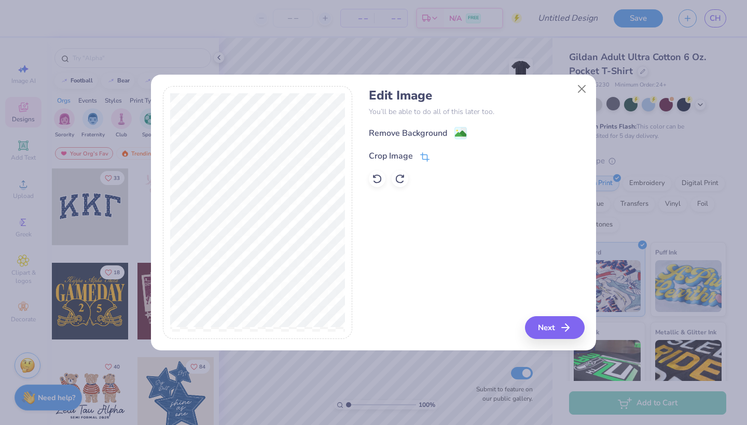
click at [420, 161] on icon at bounding box center [424, 156] width 9 height 9
click at [442, 156] on polyline at bounding box center [442, 154] width 4 height 3
click at [424, 155] on icon at bounding box center [423, 158] width 7 height 7
click at [445, 153] on button at bounding box center [442, 155] width 11 height 11
click at [555, 329] on button "Next" at bounding box center [556, 327] width 60 height 23
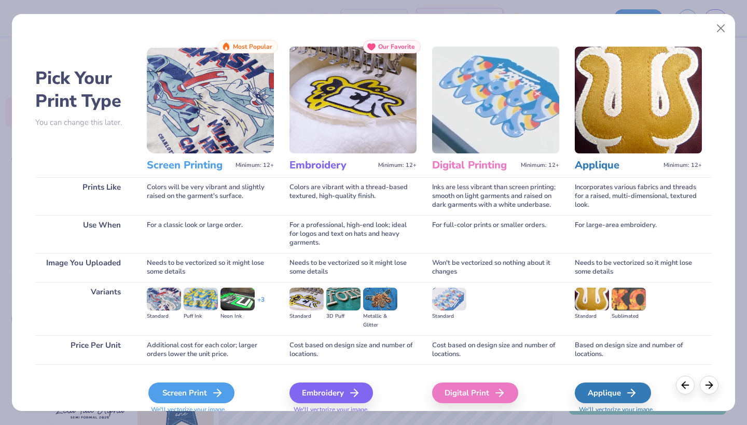
click at [190, 389] on div "Screen Print" at bounding box center [191, 393] width 86 height 21
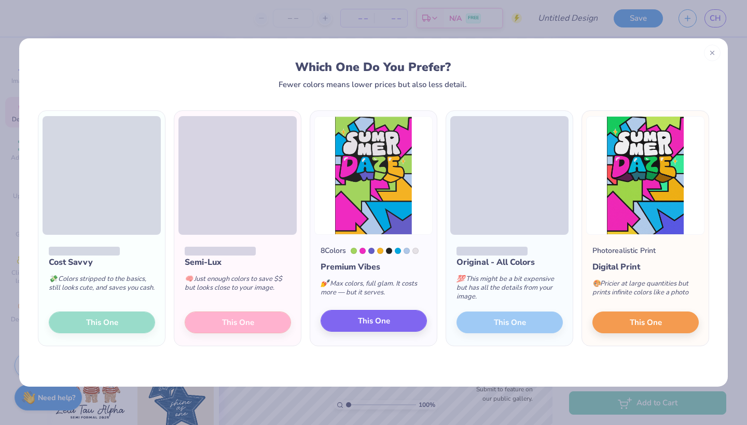
click at [347, 318] on button "This One" at bounding box center [373, 321] width 106 height 22
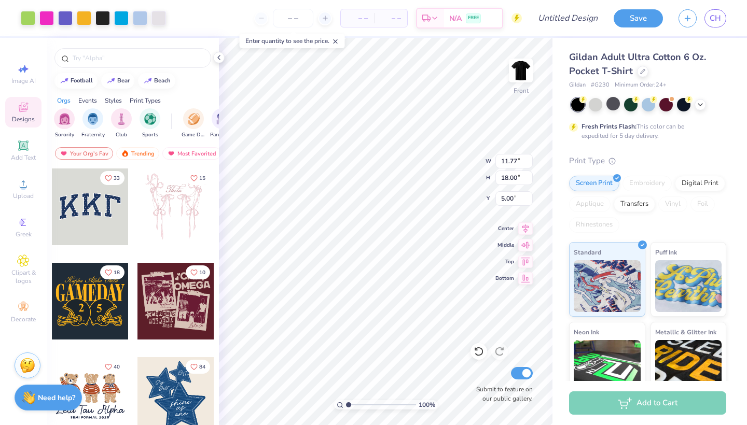
type input "3.00"
click at [703, 100] on icon at bounding box center [700, 104] width 8 height 8
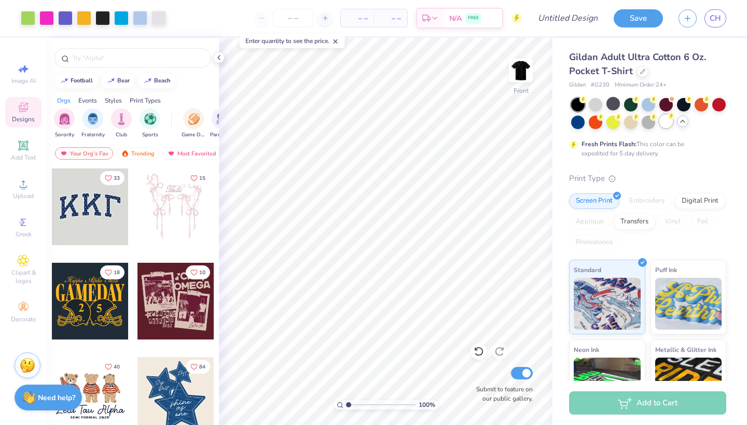
click at [665, 125] on div at bounding box center [665, 121] width 13 height 13
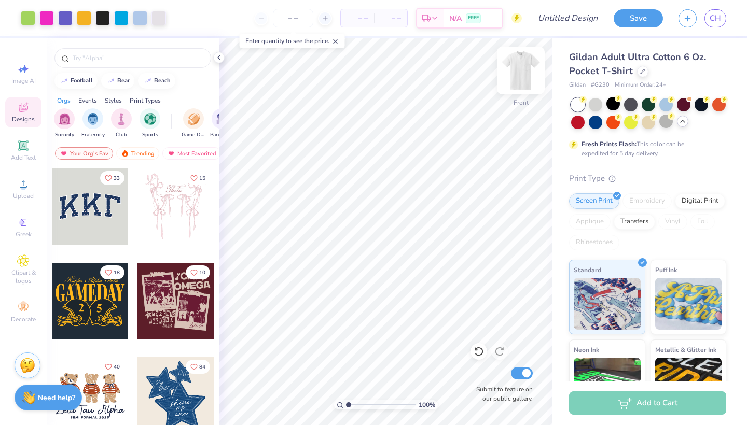
click at [526, 70] on img at bounding box center [520, 70] width 41 height 41
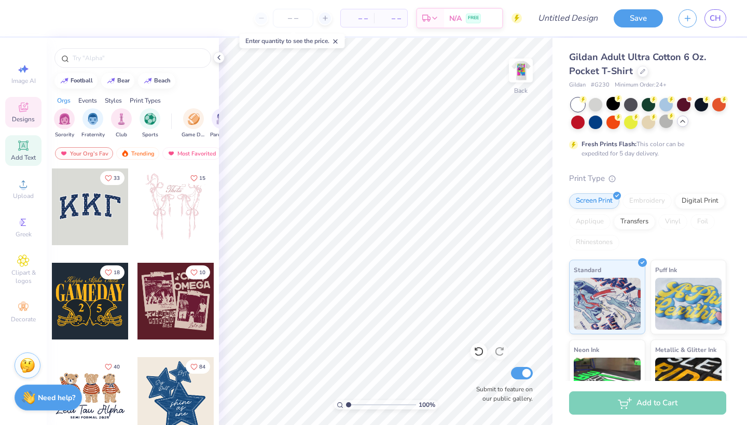
click at [34, 152] on div "Add Text" at bounding box center [23, 150] width 36 height 31
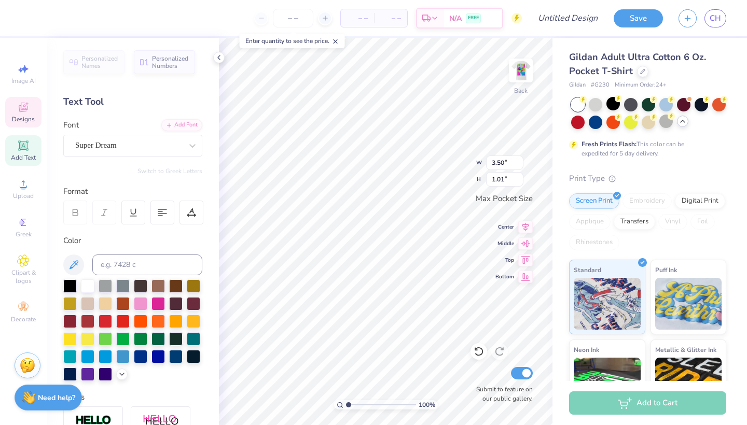
click at [23, 126] on div "Designs" at bounding box center [23, 112] width 36 height 31
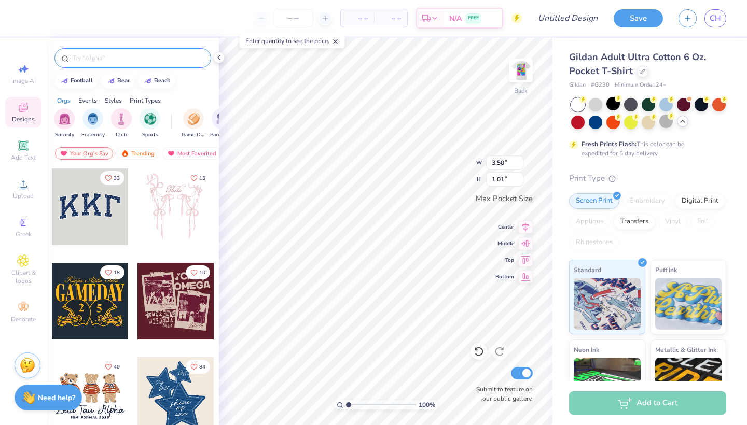
click at [131, 53] on input "text" at bounding box center [138, 58] width 133 height 10
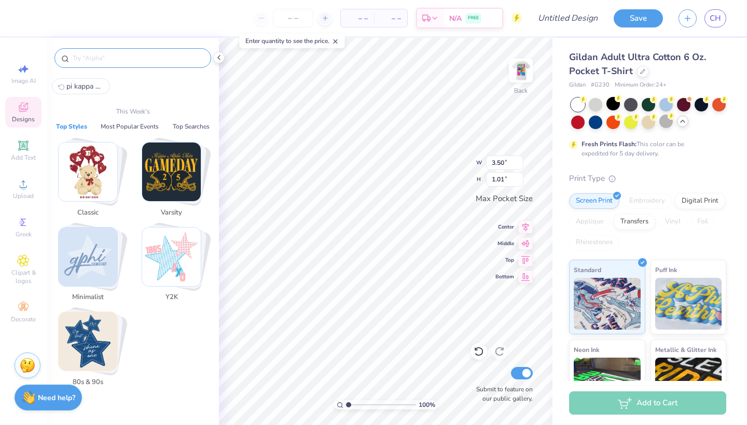
click at [165, 60] on input "text" at bounding box center [138, 58] width 133 height 10
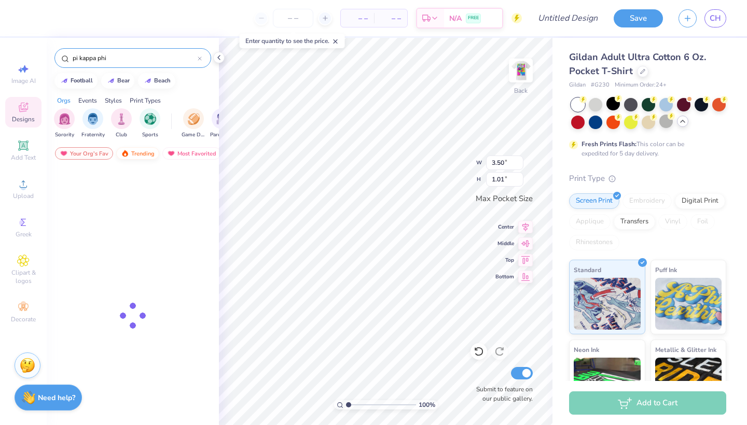
type input "pi kappa phi"
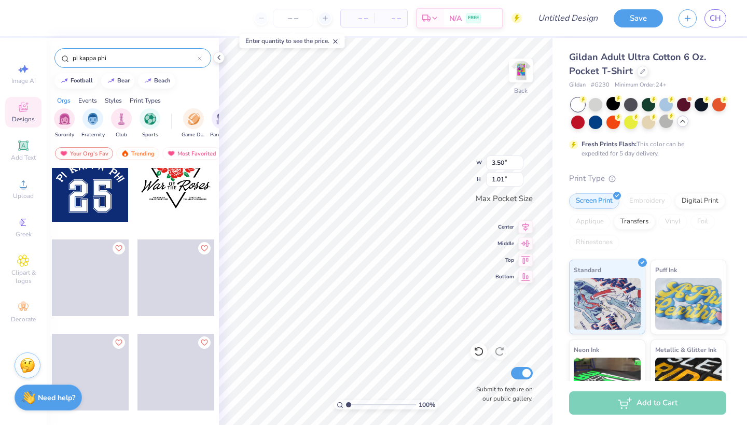
scroll to position [875, 0]
click at [191, 149] on div "Most Favorited" at bounding box center [191, 153] width 59 height 12
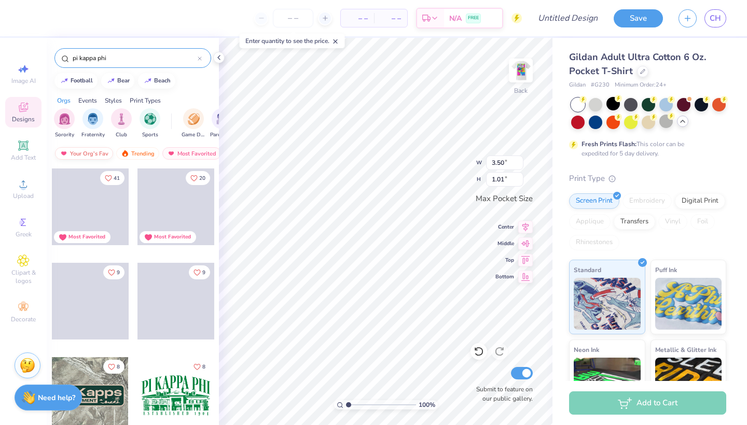
click at [99, 156] on div "Your Org's Fav" at bounding box center [84, 153] width 58 height 12
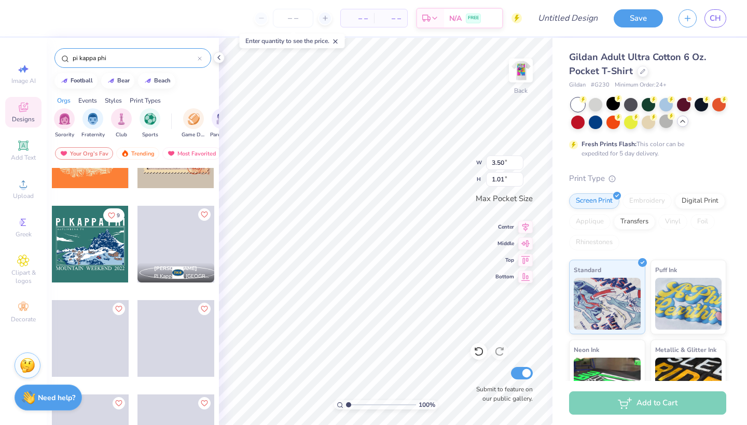
scroll to position [1568, 0]
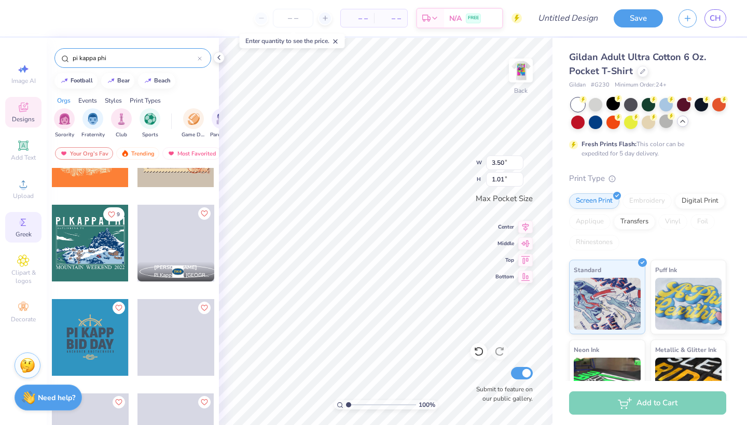
click at [29, 221] on icon at bounding box center [23, 222] width 12 height 12
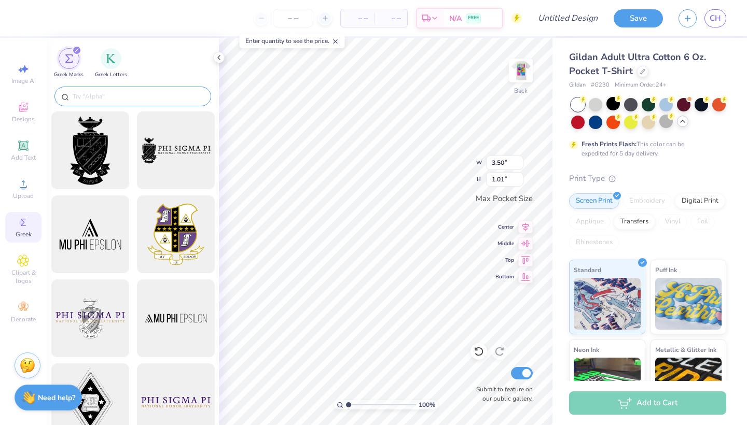
click at [146, 100] on input "text" at bounding box center [138, 96] width 133 height 10
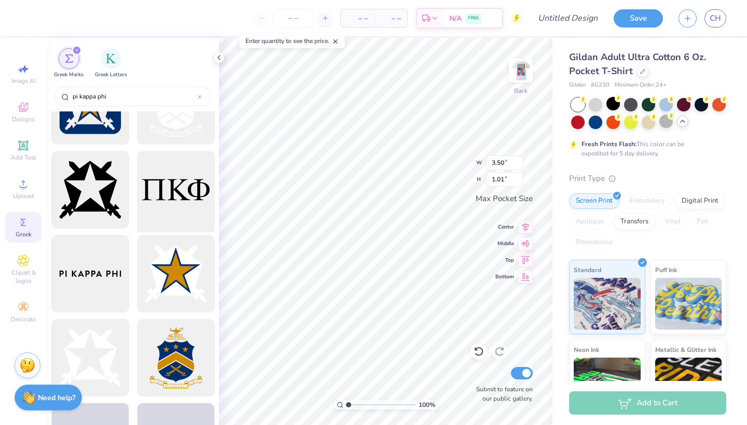
scroll to position [135, 0]
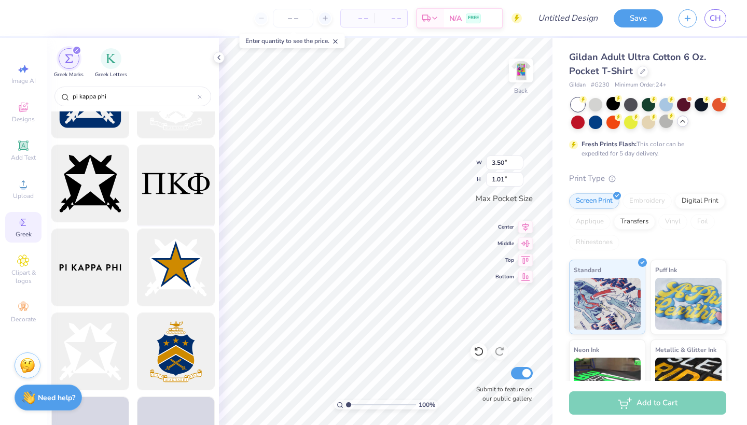
type input "pi kappa phi"
click at [179, 202] on div at bounding box center [176, 184] width 86 height 86
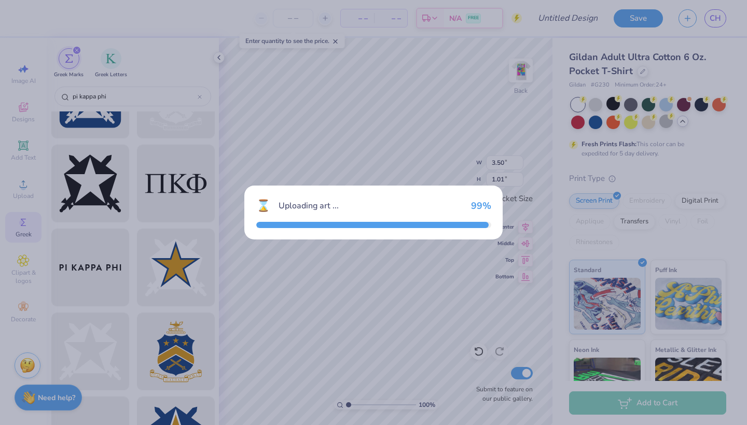
type input "3.44"
type input "1.06"
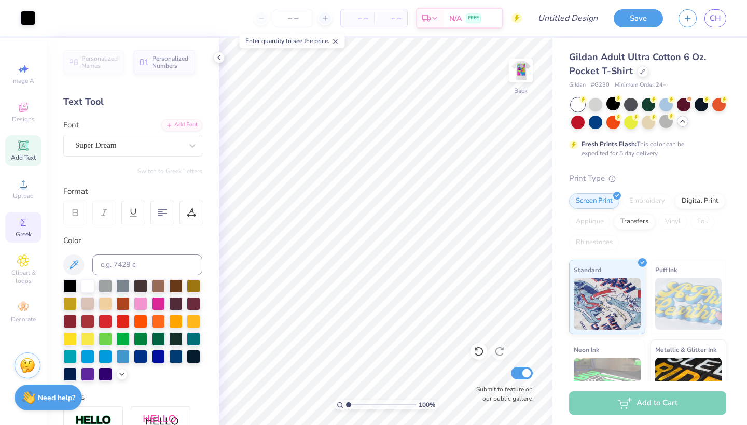
click at [32, 214] on div "Greek" at bounding box center [23, 227] width 36 height 31
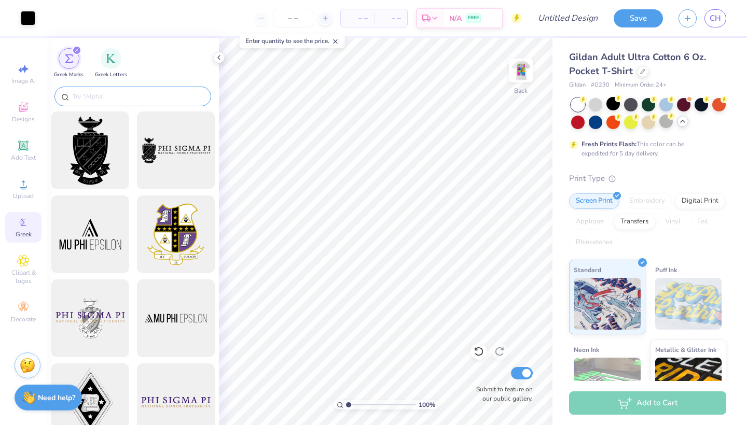
scroll to position [-1, 0]
click at [132, 96] on input "text" at bounding box center [138, 96] width 133 height 10
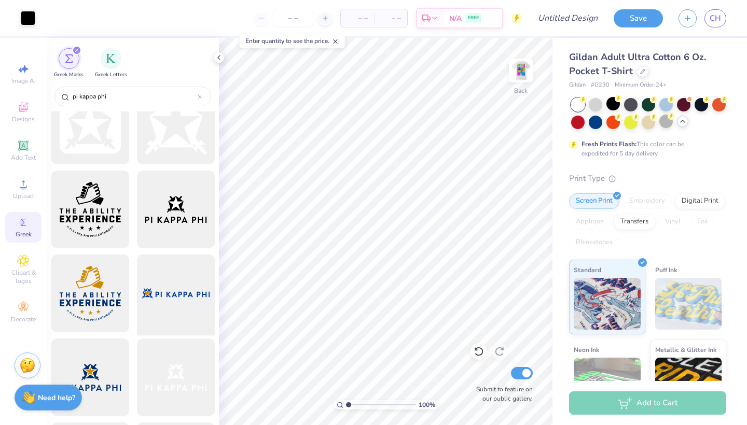
scroll to position [938, 0]
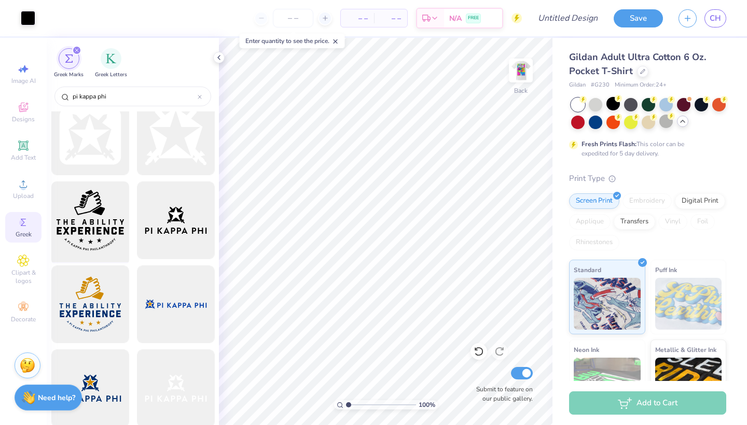
type input "pi kappa phi"
click at [112, 234] on div at bounding box center [90, 221] width 86 height 86
type input "2.20"
type input "1.97"
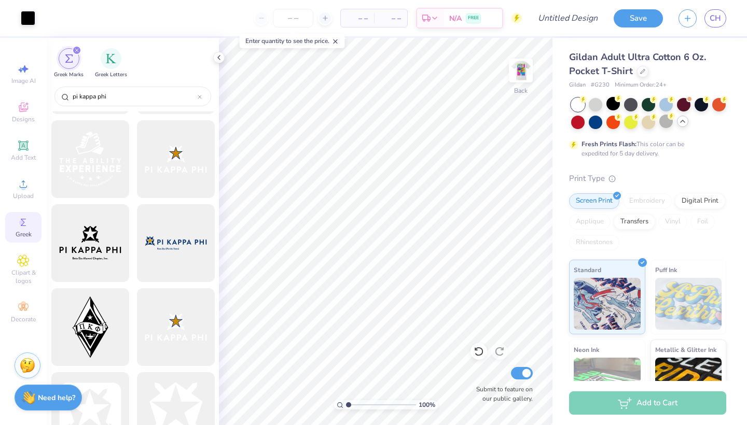
scroll to position [663, 0]
click at [528, 69] on img at bounding box center [520, 70] width 41 height 41
click at [525, 72] on img at bounding box center [520, 70] width 41 height 41
click at [519, 78] on img at bounding box center [520, 70] width 41 height 41
click at [520, 63] on img at bounding box center [520, 70] width 41 height 41
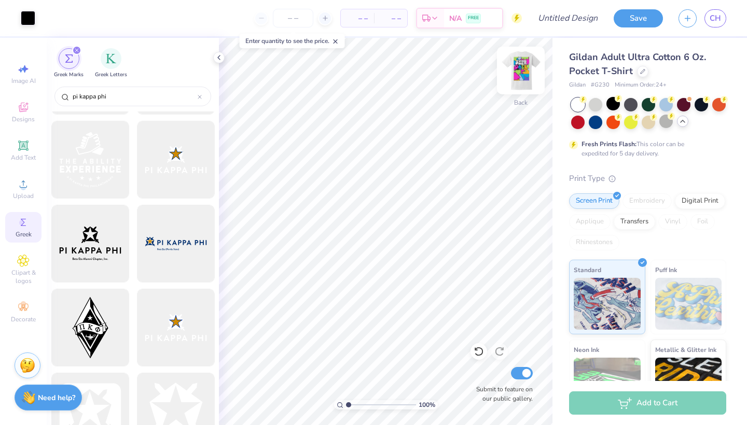
click at [521, 75] on img at bounding box center [520, 70] width 41 height 41
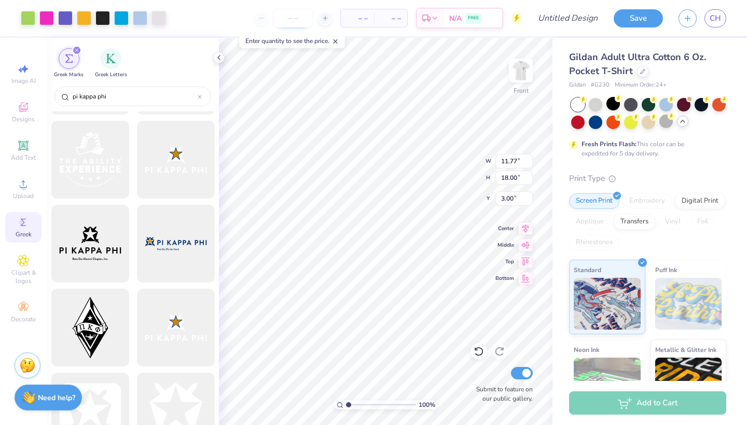
click at [309, 26] on input "number" at bounding box center [293, 18] width 40 height 19
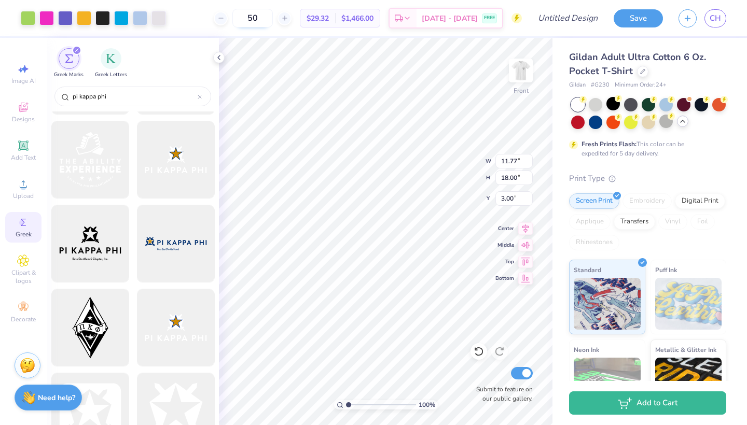
type input "5"
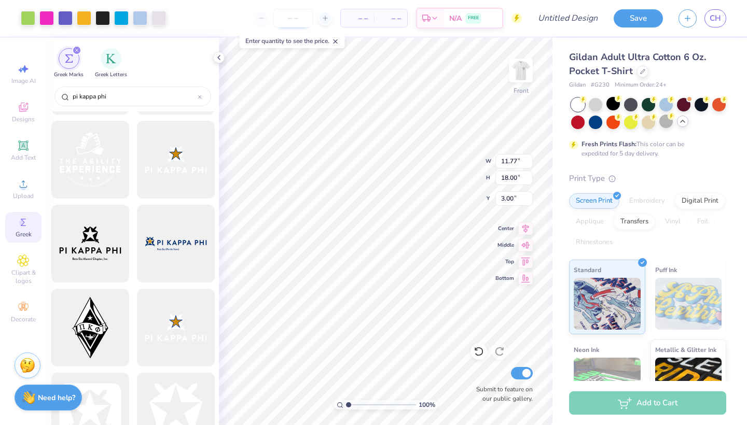
type input "1"
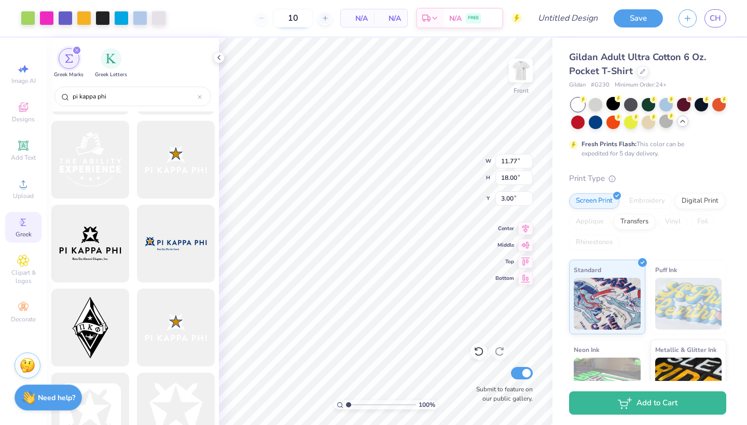
type input "1"
type input "3"
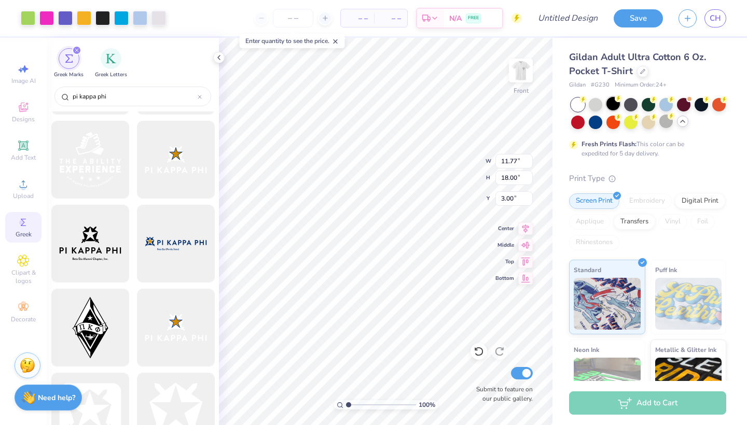
click at [611, 108] on div at bounding box center [612, 103] width 13 height 13
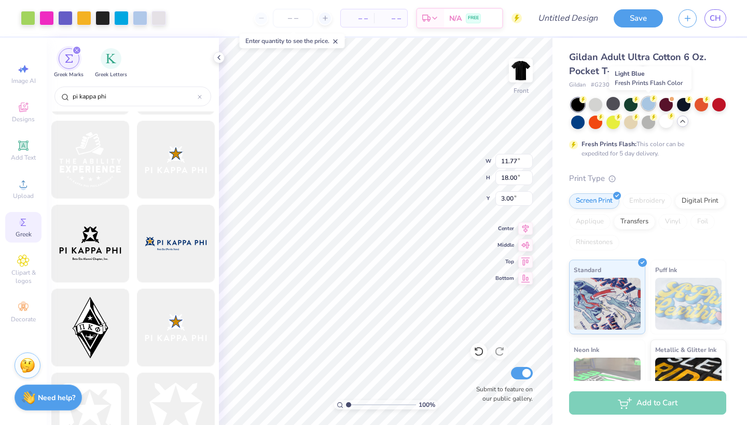
click at [651, 108] on div at bounding box center [647, 103] width 13 height 13
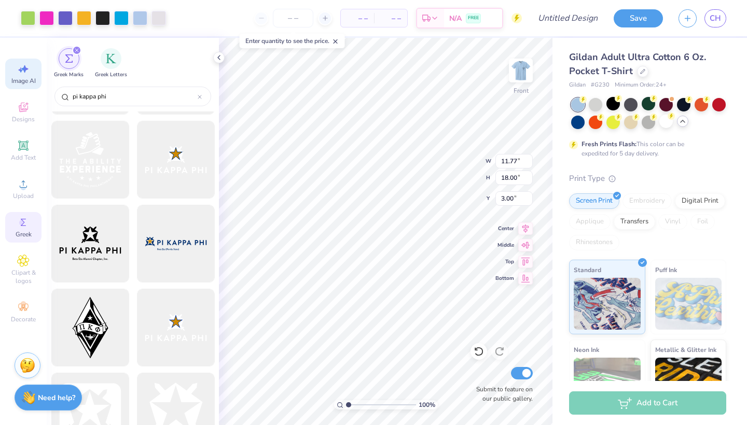
click at [32, 71] on div "Image AI" at bounding box center [23, 74] width 36 height 31
select select "4"
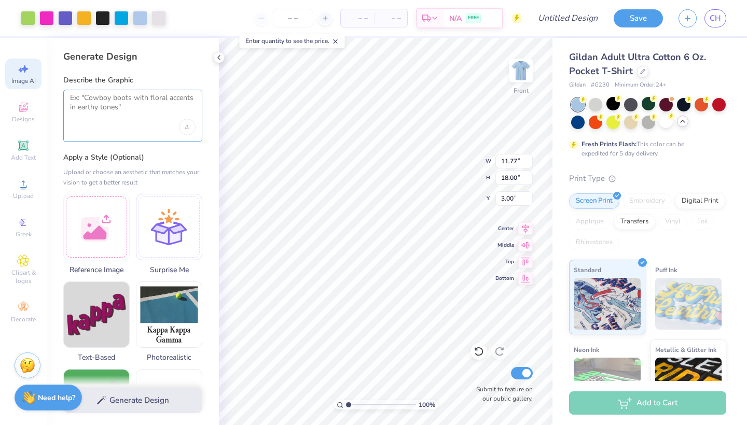
click at [83, 111] on textarea at bounding box center [132, 106] width 125 height 26
click at [31, 111] on div "Designs" at bounding box center [23, 112] width 36 height 31
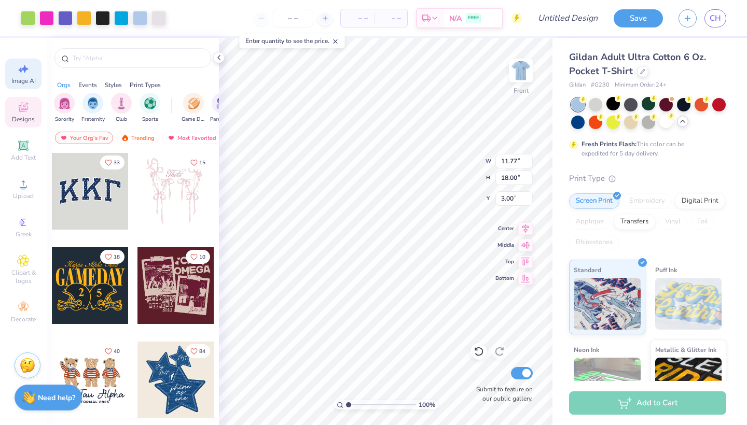
click at [22, 83] on span "Image AI" at bounding box center [23, 81] width 24 height 8
select select "4"
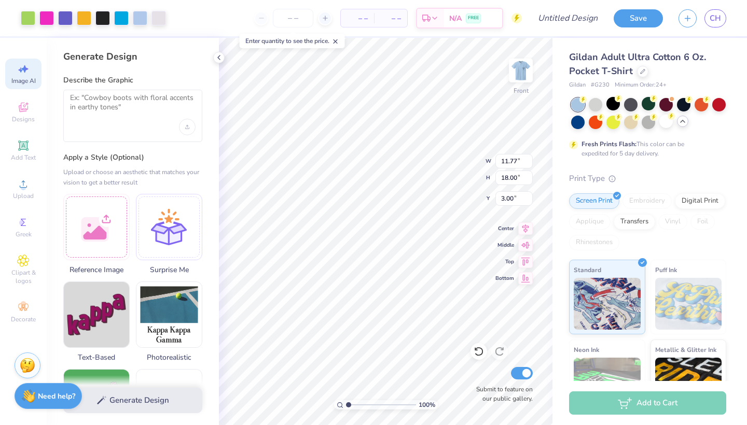
click at [64, 401] on strong "Need help?" at bounding box center [56, 396] width 37 height 10
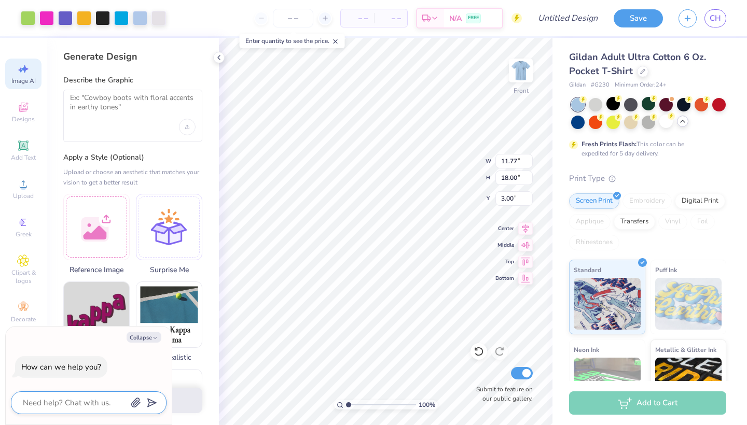
click at [93, 401] on textarea at bounding box center [74, 402] width 105 height 13
type textarea "h"
type textarea "x"
type textarea "ho"
type textarea "x"
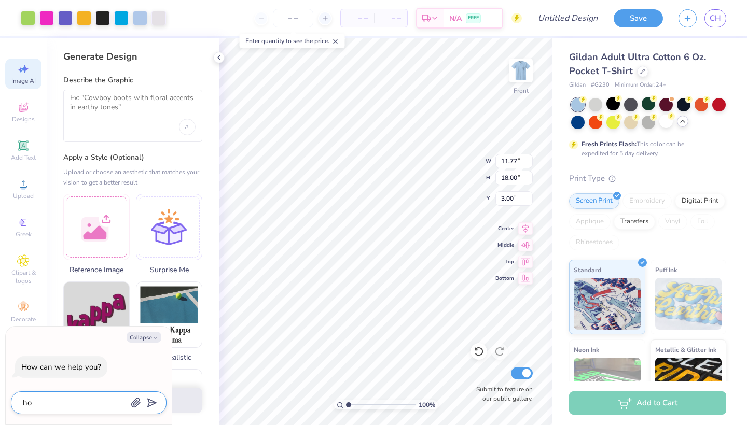
type textarea "how"
type textarea "x"
type textarea "how"
type textarea "x"
type textarea "how d"
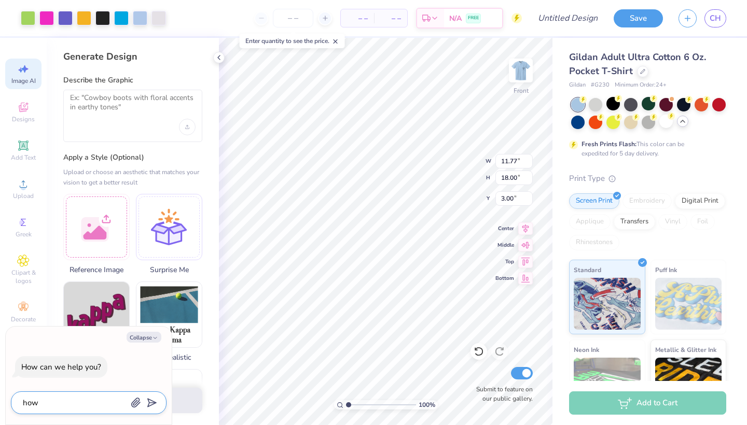
type textarea "x"
type textarea "how do"
type textarea "x"
type textarea "how do"
type textarea "x"
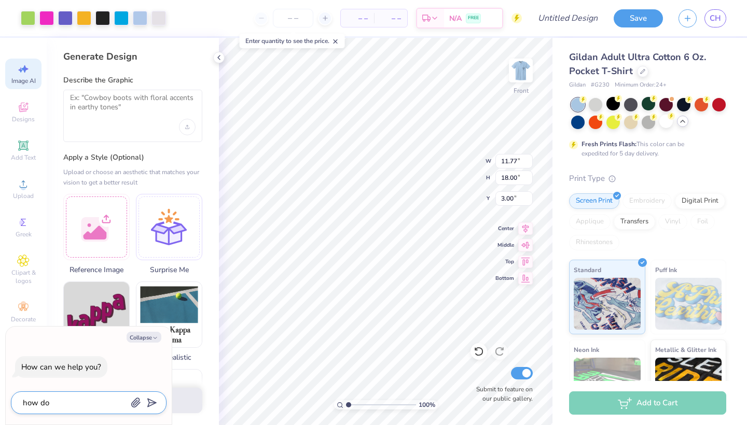
type textarea "how do i"
type textarea "x"
type textarea "how do I"
type textarea "x"
type textarea "how do I m"
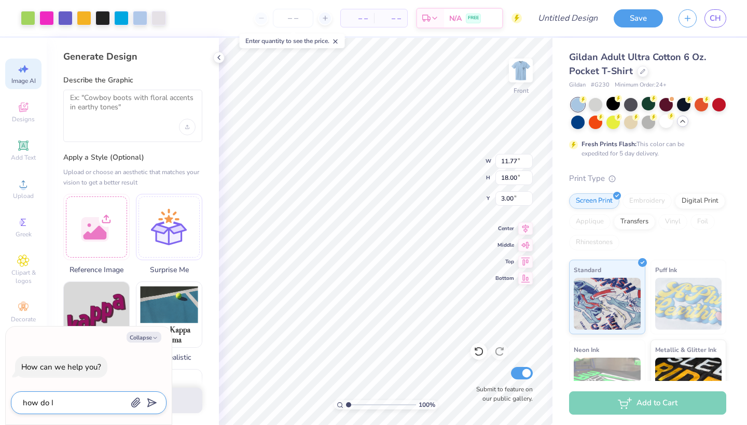
type textarea "x"
type textarea "how do I ma"
type textarea "x"
type textarea "how do I mak"
type textarea "x"
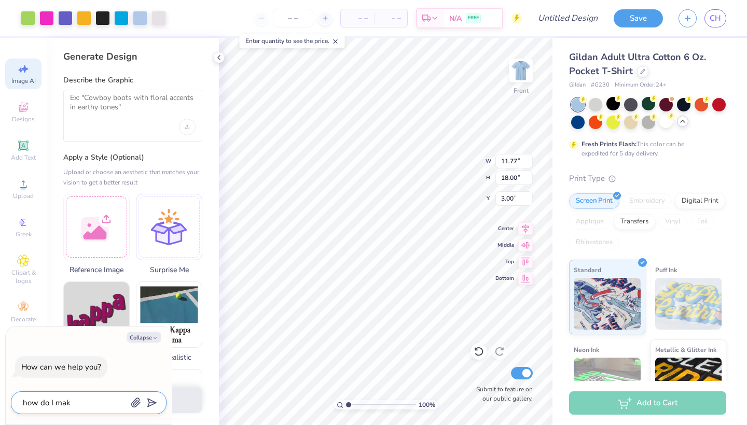
type textarea "how do I make"
type textarea "x"
type textarea "how do I make"
type textarea "x"
type textarea "how do I make"
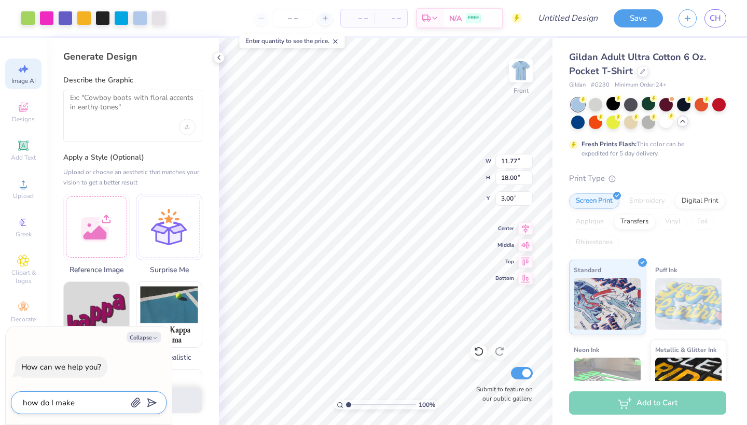
type textarea "x"
type textarea "how do I make t"
type textarea "x"
type textarea "how do I make th"
type textarea "x"
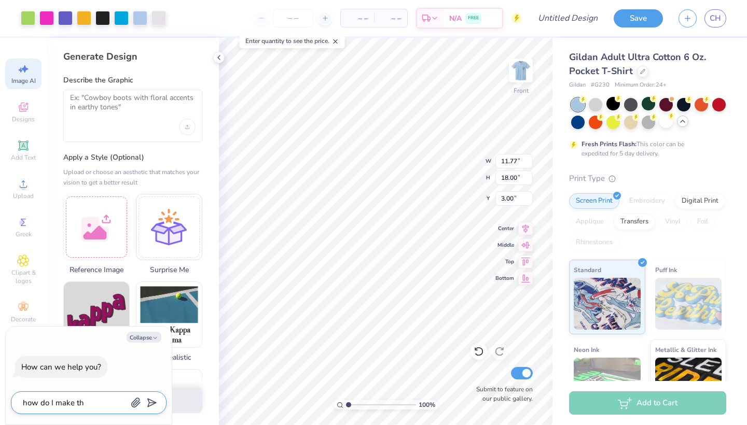
type textarea "how do I make the"
type textarea "x"
type textarea "how do I make the"
type textarea "x"
type textarea "how do I make the d"
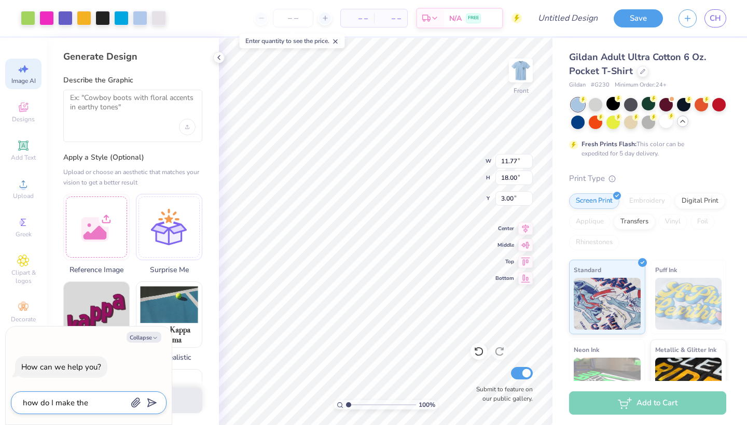
type textarea "x"
type textarea "how do I make the"
type textarea "x"
type textarea "how do I make the e"
type textarea "x"
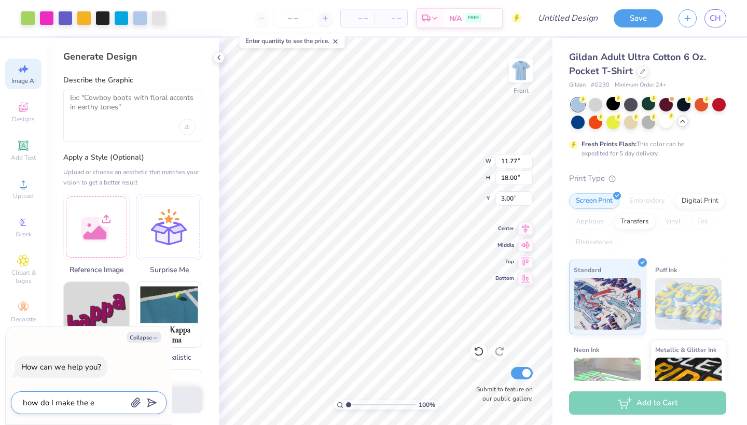
type textarea "how do I make the ed"
type textarea "x"
type textarea "how do I make the edg"
type textarea "x"
type textarea "how do I make the edge"
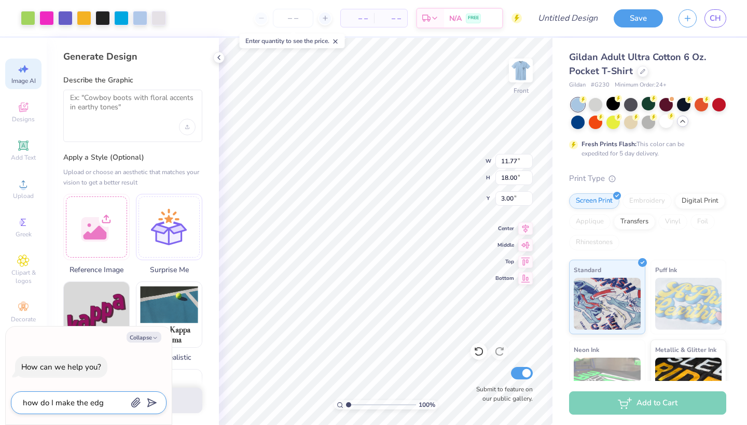
type textarea "x"
type textarea "how do I make the edges"
type textarea "x"
type textarea "how do I make the edges"
type textarea "x"
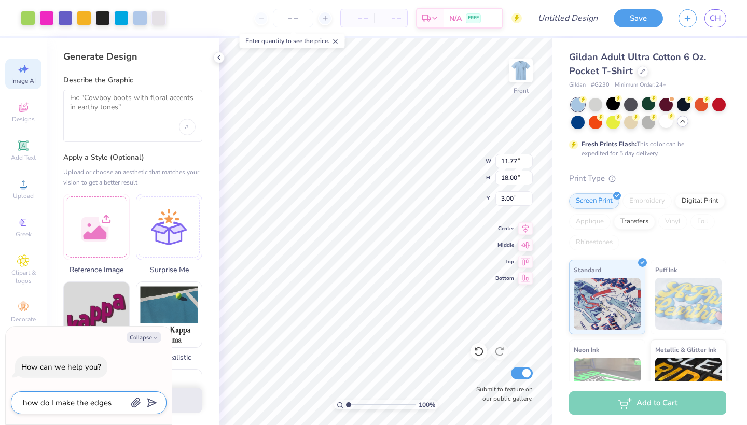
type textarea "how do I make the edges o"
type textarea "x"
type textarea "how do I make the edges of"
type textarea "x"
type textarea "how do I make the edges of"
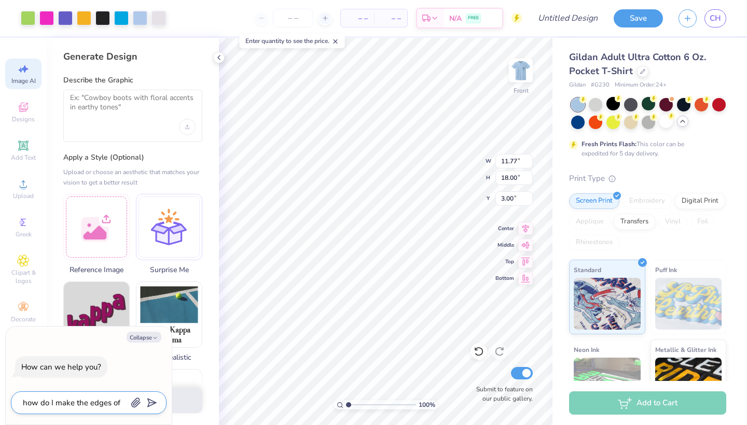
type textarea "x"
type textarea "how do I make the edges of m"
type textarea "x"
type textarea "how do I make the edges of my"
type textarea "x"
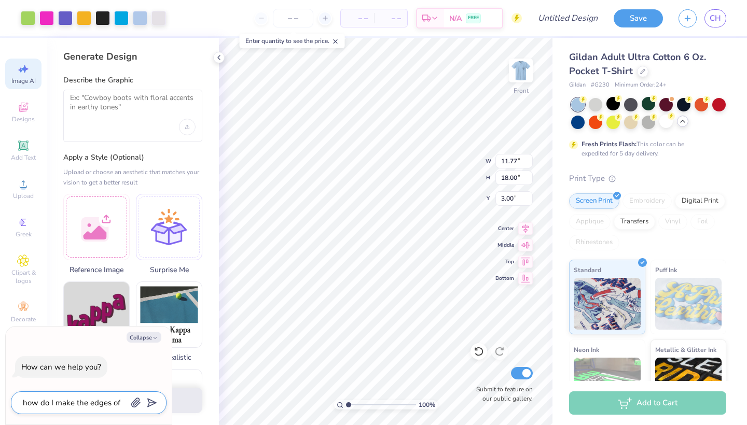
type textarea "how do I make the edges of my"
type textarea "x"
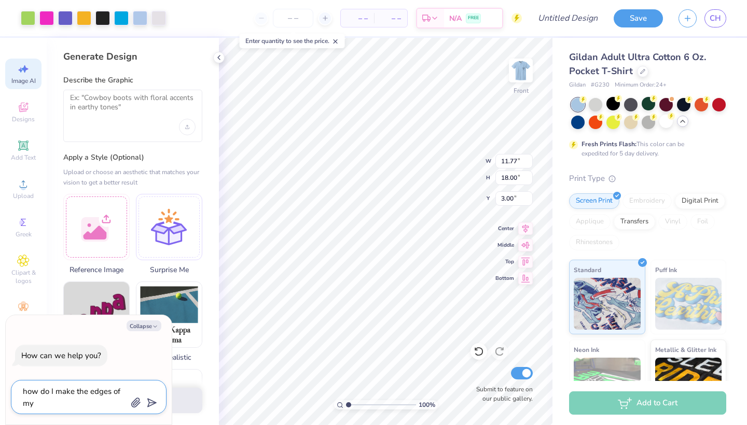
type textarea "how do I make the edges of my d"
type textarea "x"
type textarea "how do I make the edges of my de"
type textarea "x"
type textarea "how do I make the edges of my des"
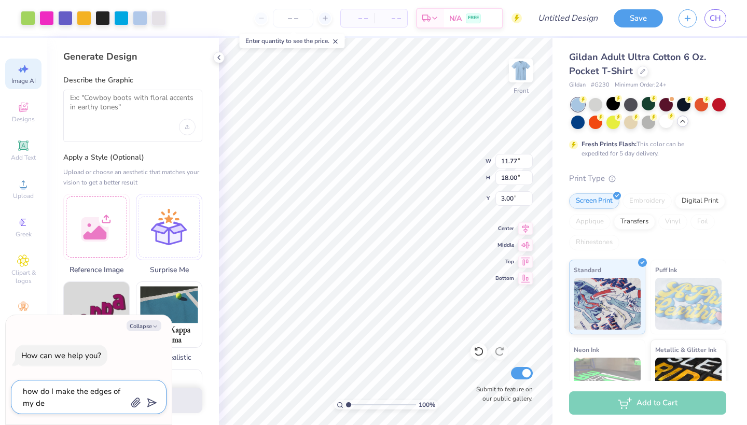
type textarea "x"
type textarea "how do I make the edges of my desi"
type textarea "x"
type textarea "how do I make the edges of my desig"
type textarea "x"
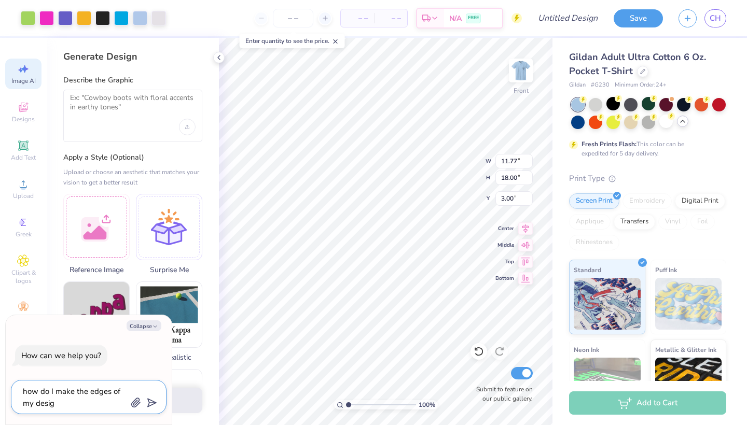
type textarea "how do I make the edges of my design"
type textarea "x"
type textarea "how do I make the edges of my design"
type textarea "x"
type textarea "how do I make the edges of my design f"
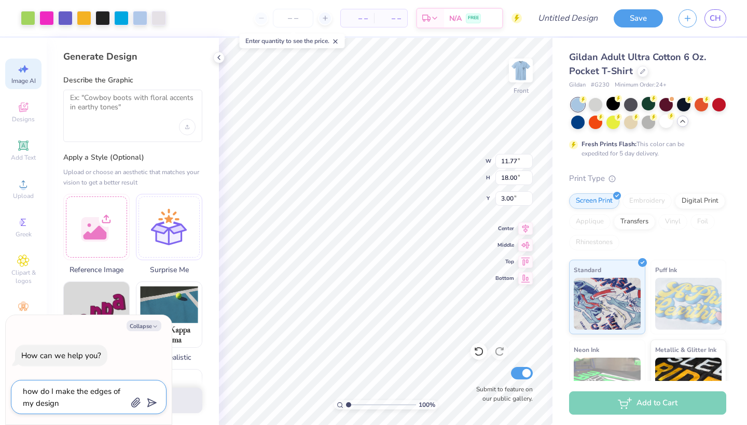
type textarea "x"
type textarea "how do I make the edges of my design fa"
type textarea "x"
type textarea "how do I make the edges of my design faf"
type textarea "x"
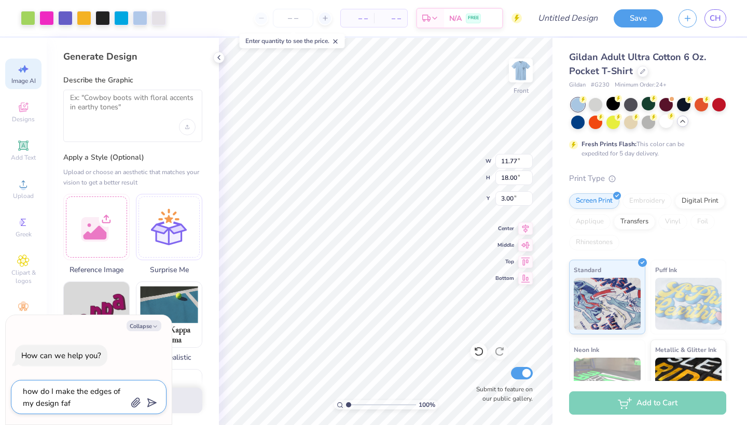
type textarea "how do I make the edges of my design fafe"
type textarea "x"
type textarea "how do I make the edges of my design faf"
type textarea "x"
type textarea "how do I make the edges of my design fa"
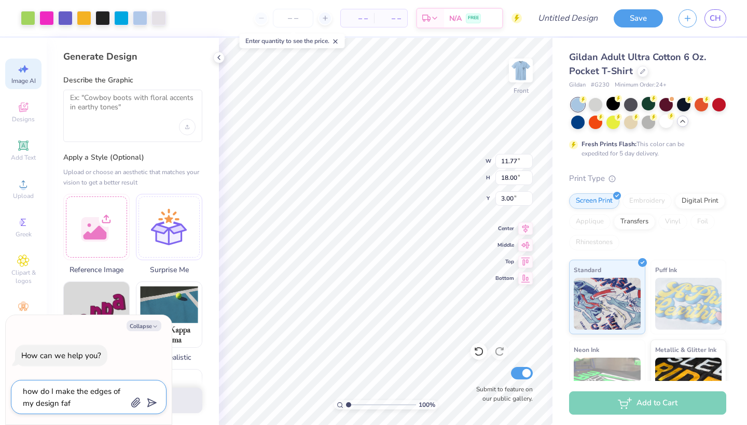
type textarea "x"
type textarea "how do I make the edges of my design fad"
type textarea "x"
type textarea "how do I make the edges of my design fade"
type textarea "x"
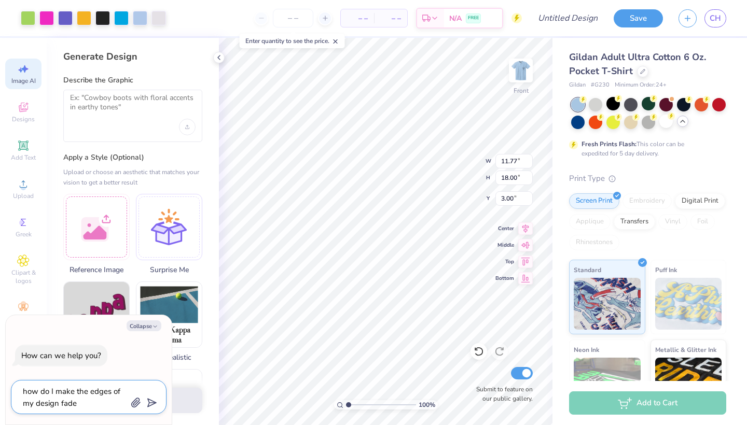
type textarea "how do I make the edges of my design fade"
type textarea "x"
type textarea "how do I make the edges of my design fade i"
type textarea "x"
type textarea "how do I make the edges of my design fade in"
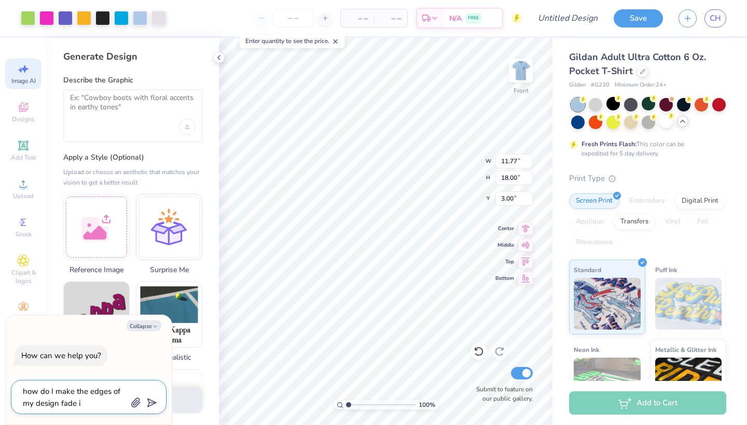
type textarea "x"
type textarea "how do I make the edges of my design fade int"
type textarea "x"
type textarea "how do I make the edges of my design fade into"
type textarea "x"
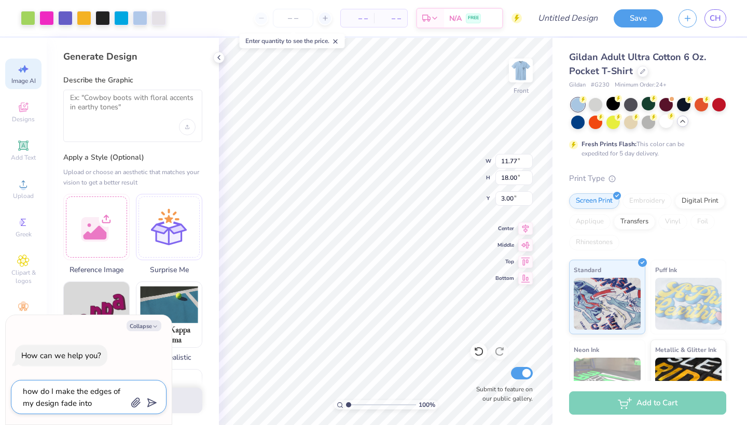
type textarea "how do I make the edges of my design fade into"
type textarea "x"
type textarea "how do I make the edges of my design fade into t"
type textarea "x"
type textarea "how do I make the edges of my design fade into th"
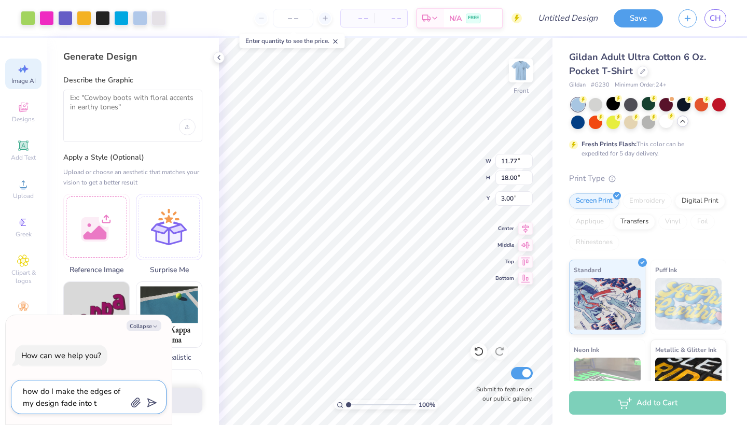
type textarea "x"
type textarea "how do I make the edges of my design fade into the"
type textarea "x"
type textarea "how do I make the edges of my design fade into the"
type textarea "x"
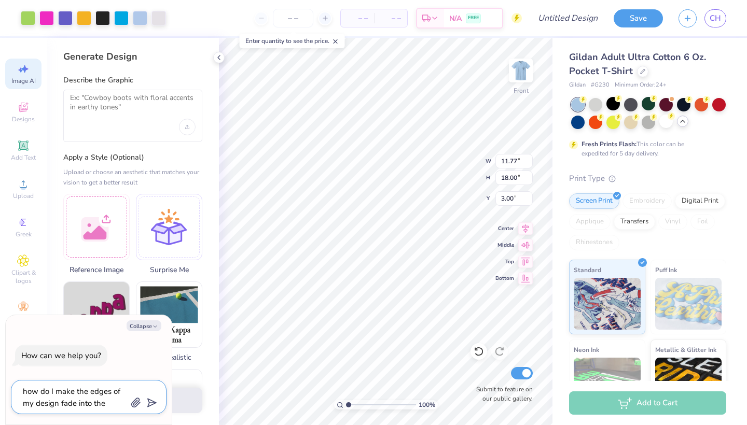
type textarea "how do I make the edges of my design fade into the s"
type textarea "x"
type textarea "how do I make the edges of my design fade into the sh"
type textarea "x"
type textarea "how do I make the edges of my design fade into the shi"
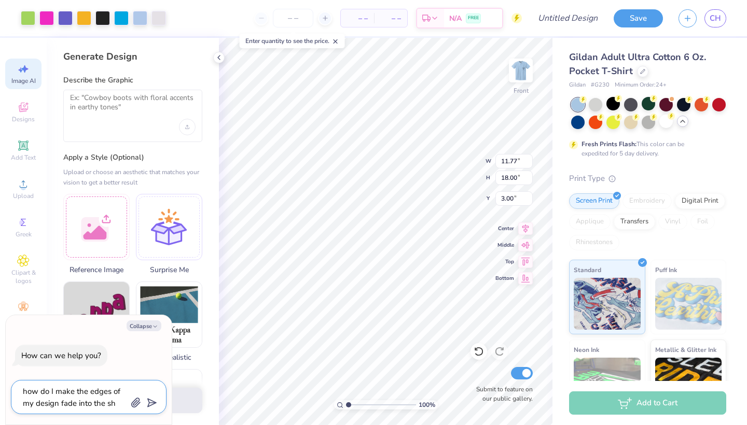
type textarea "x"
type textarea "how do I make the edges of my design fade into the shir"
type textarea "x"
type textarea "how do I make the edges of my design fade into the shirt"
type textarea "x"
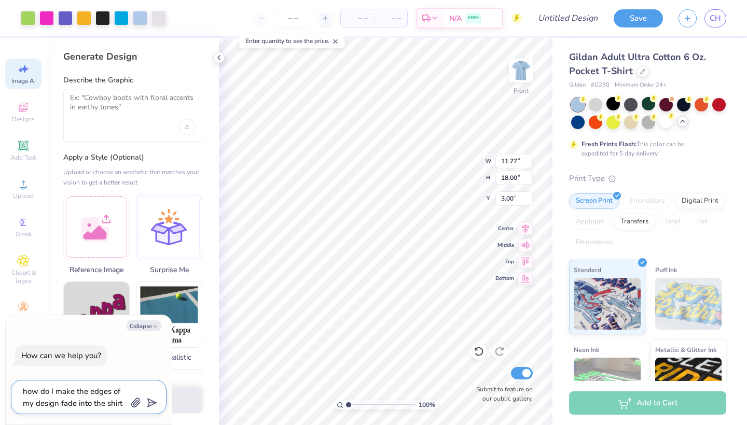
type textarea "how do I make the edges of my design fade into the shirt"
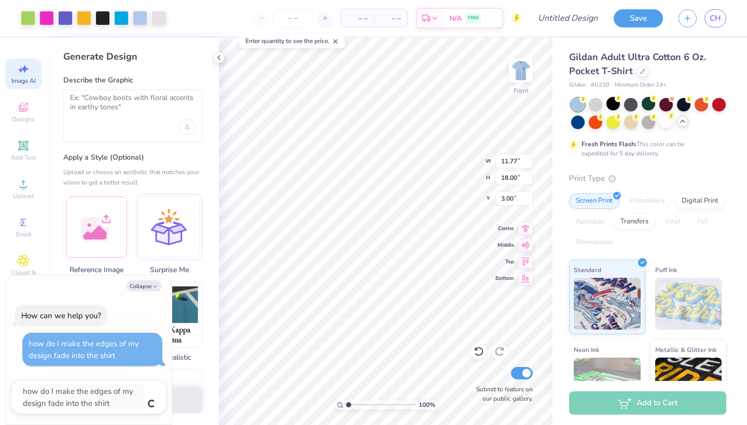
type textarea "x"
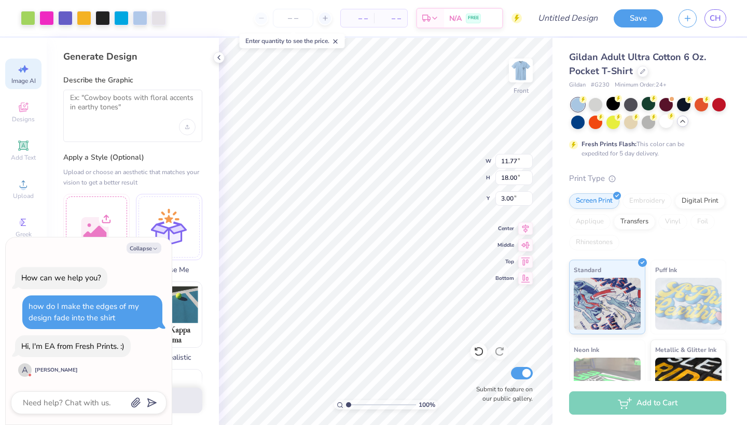
click at [132, 398] on icon "button" at bounding box center [136, 403] width 10 height 10
click at [131, 406] on icon "button" at bounding box center [136, 403] width 10 height 10
type textarea "x"
type textarea "h"
type textarea "x"
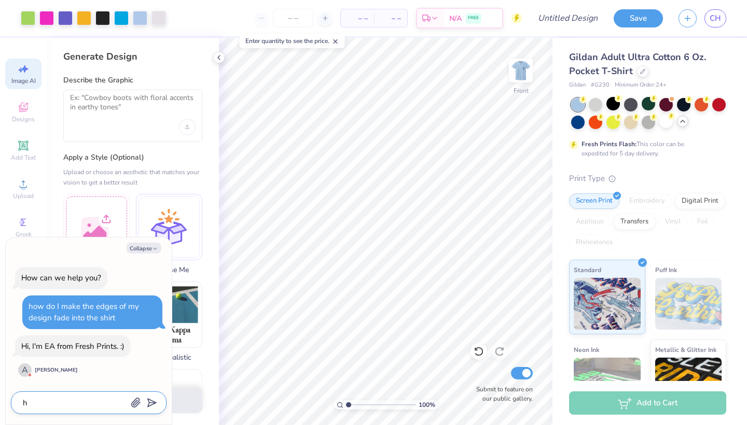
type textarea "hi"
type textarea "x"
type textarea "hi"
type textarea "x"
type textarea "hi h"
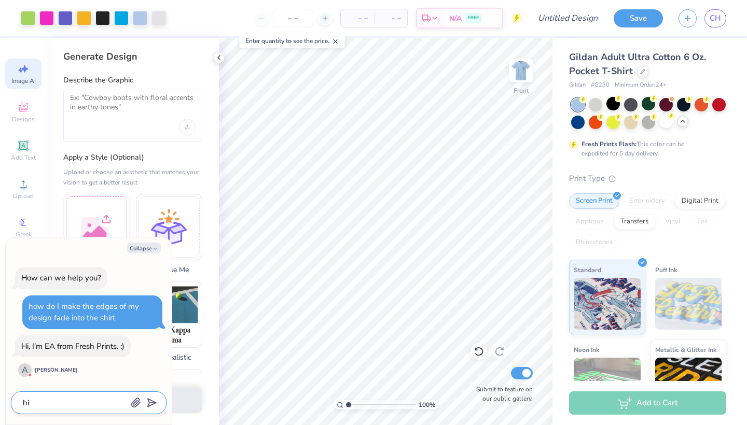
type textarea "x"
type textarea "hi [PERSON_NAME]"
type textarea "x"
type textarea "hi how"
type textarea "x"
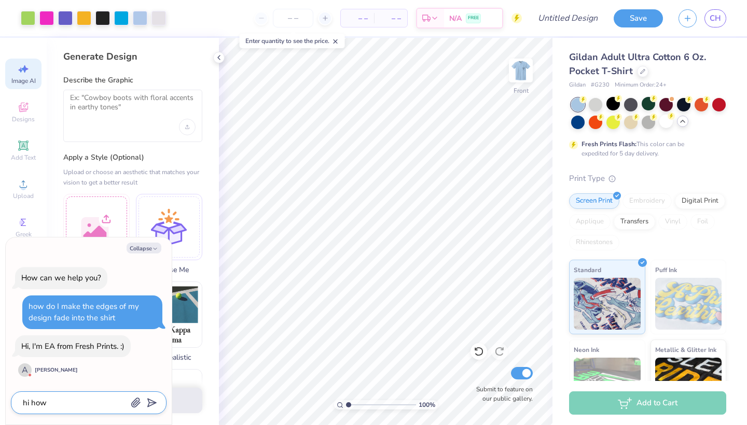
type textarea "hi how"
type textarea "x"
type textarea "hi how d"
type textarea "x"
type textarea "hi how do"
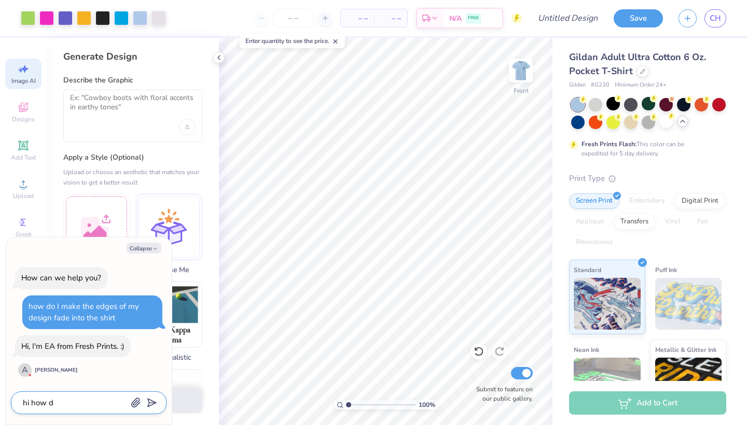
type textarea "x"
type textarea "hi how do"
type textarea "x"
type textarea "hi how do i"
type textarea "x"
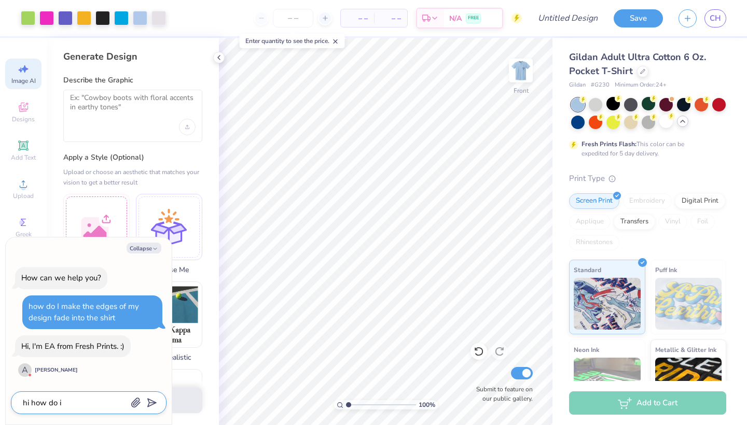
type textarea "hi how do I"
type textarea "x"
type textarea "hi how do I m"
type textarea "x"
type textarea "hi how do I ma"
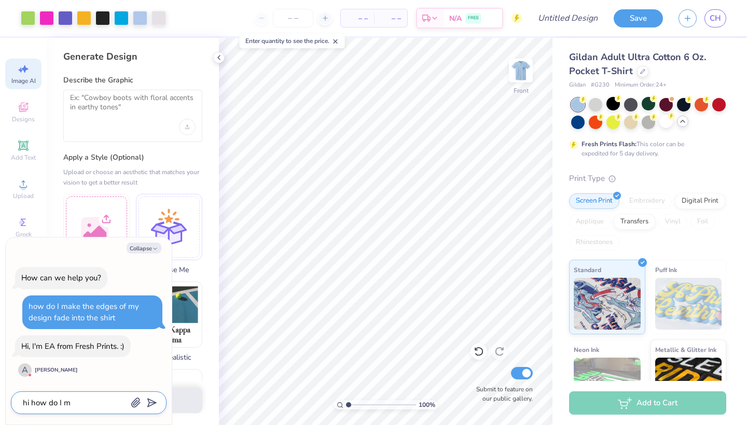
type textarea "x"
type textarea "hi how do I mak"
type textarea "x"
type textarea "hi how do I make"
type textarea "x"
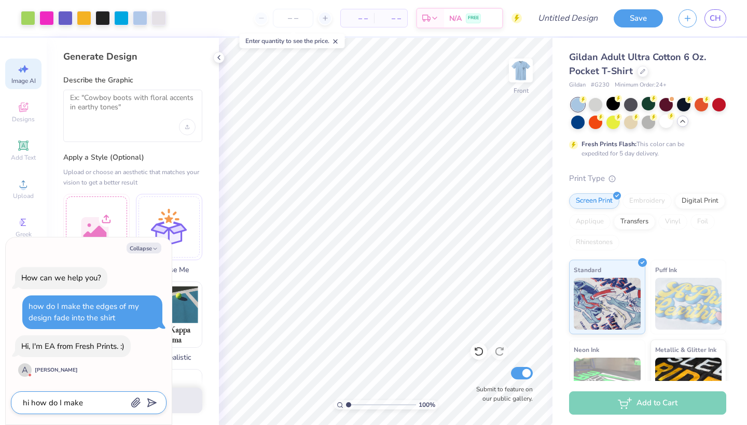
type textarea "hi how do I make"
type textarea "x"
type textarea "hi how do I make m"
type textarea "x"
type textarea "hi how do I make my"
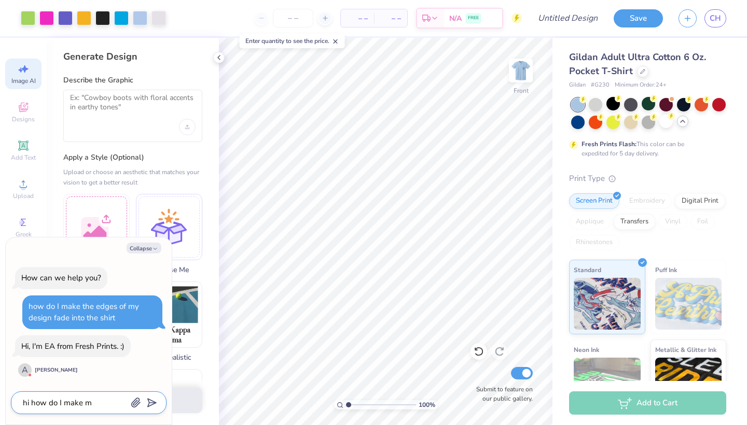
type textarea "x"
type textarea "hi how do I make my"
type textarea "x"
type textarea "hi how do I make my d"
type textarea "x"
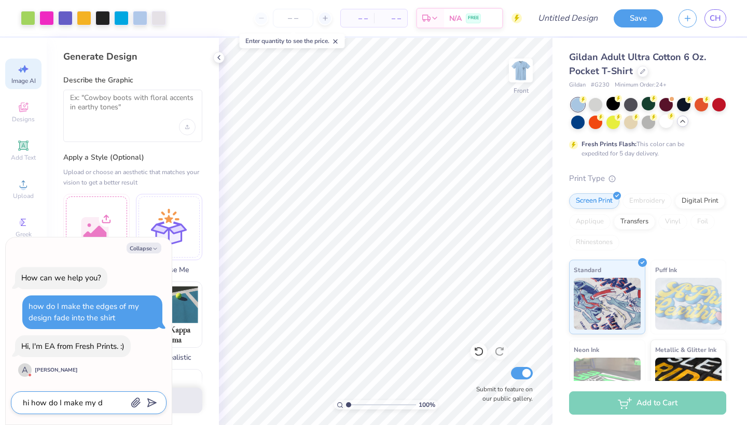
type textarea "hi how do I make my de"
type textarea "x"
type textarea "hi how do I make my des"
type textarea "x"
type textarea "hi how do I make my desi"
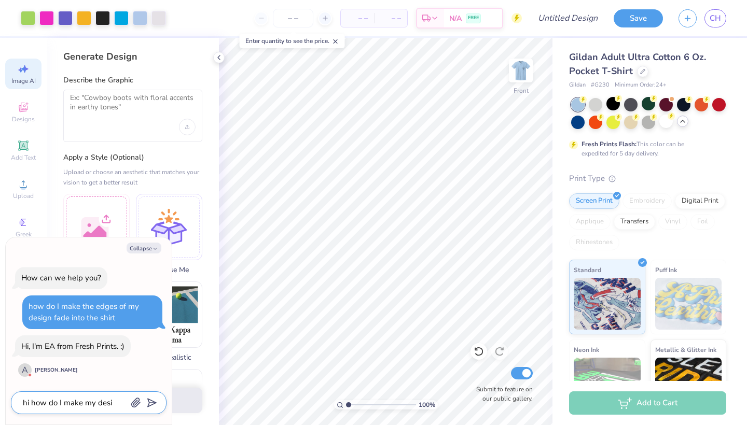
type textarea "x"
type textarea "hi how do I make my desig"
type textarea "x"
type textarea "hi how do I make my design"
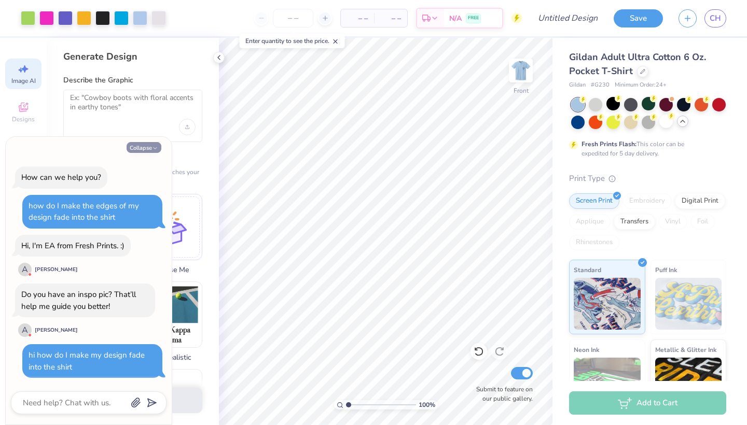
click at [150, 152] on button "Collapse" at bounding box center [144, 147] width 35 height 11
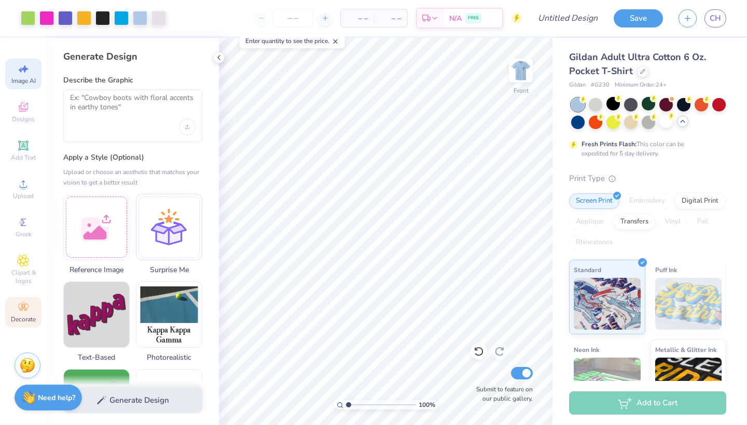
click at [34, 303] on div "Decorate" at bounding box center [23, 312] width 36 height 31
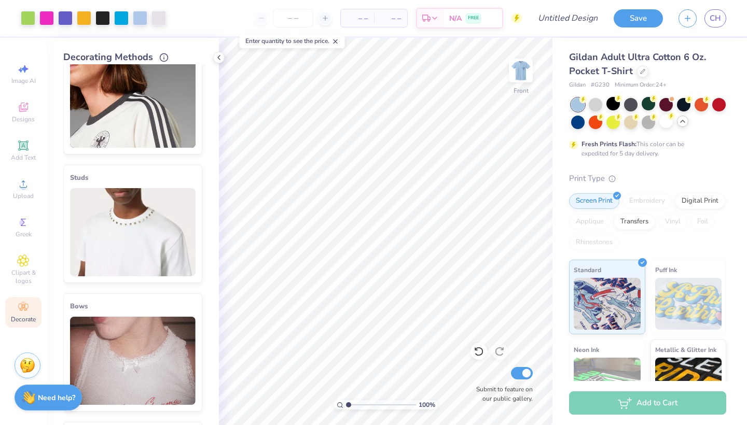
scroll to position [122, 0]
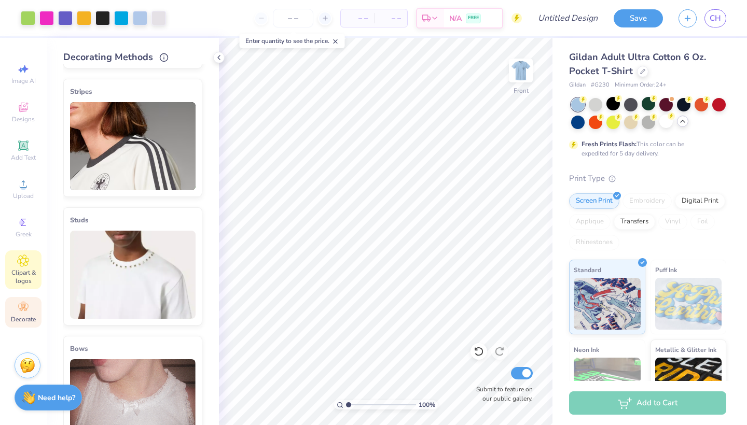
click at [20, 274] on span "Clipart & logos" at bounding box center [23, 277] width 36 height 17
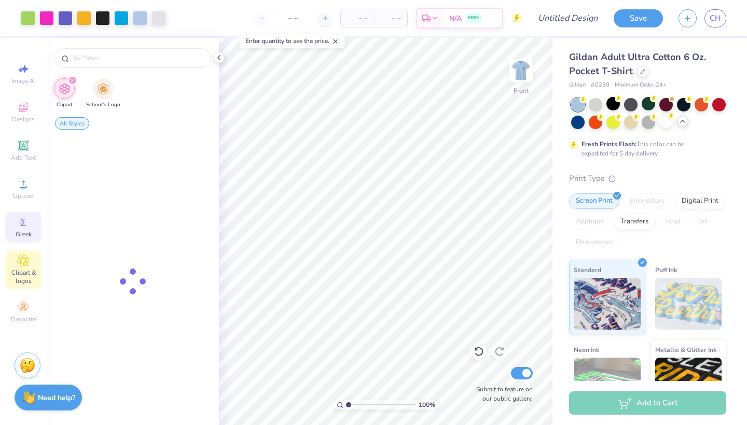
click at [23, 240] on div "Greek" at bounding box center [23, 227] width 36 height 31
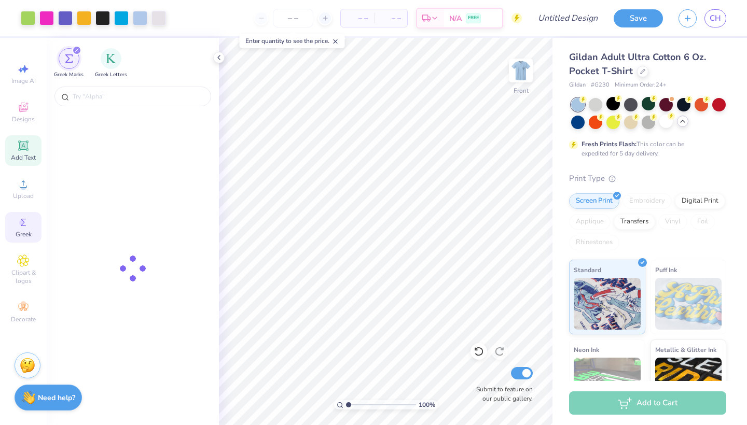
click at [30, 152] on div "Add Text" at bounding box center [23, 150] width 36 height 31
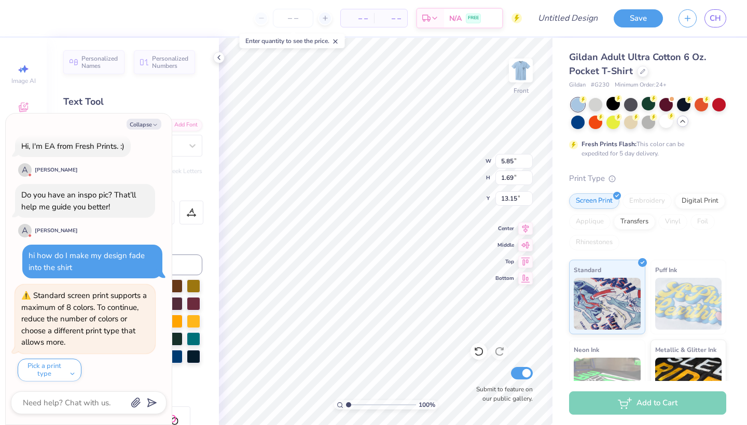
scroll to position [148, 0]
